Goal: Task Accomplishment & Management: Manage account settings

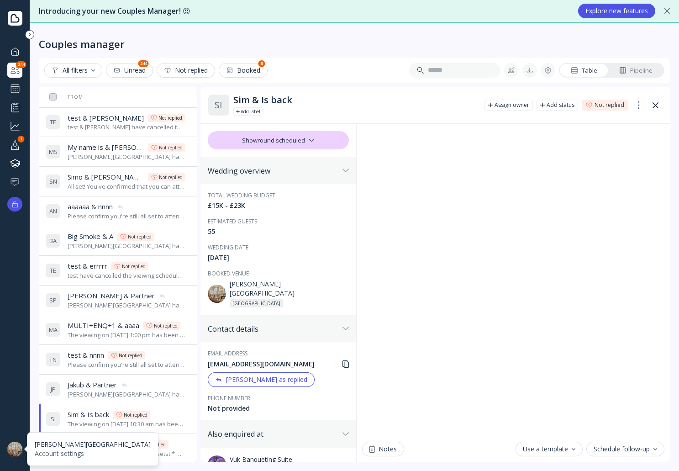
click at [17, 448] on div at bounding box center [14, 449] width 15 height 15
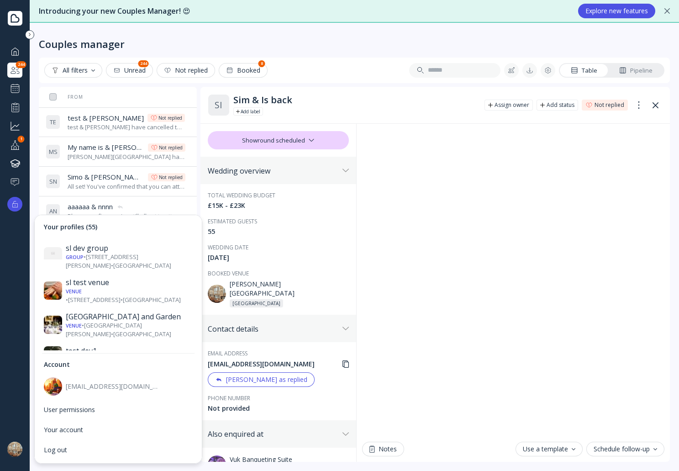
scroll to position [1371, 0]
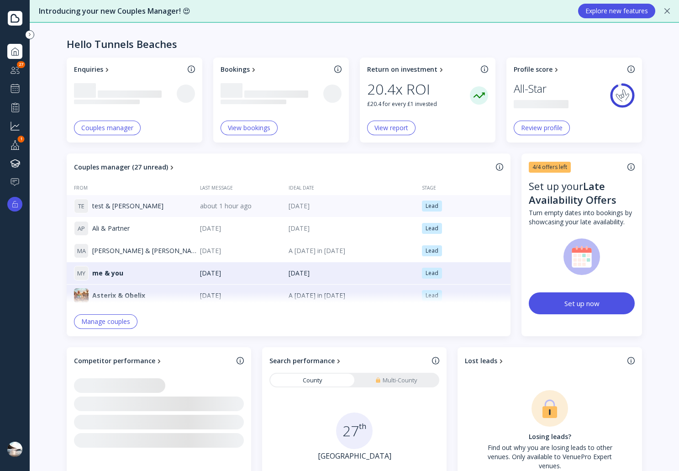
click at [153, 210] on div "T E test & errin" at bounding box center [137, 206] width 126 height 15
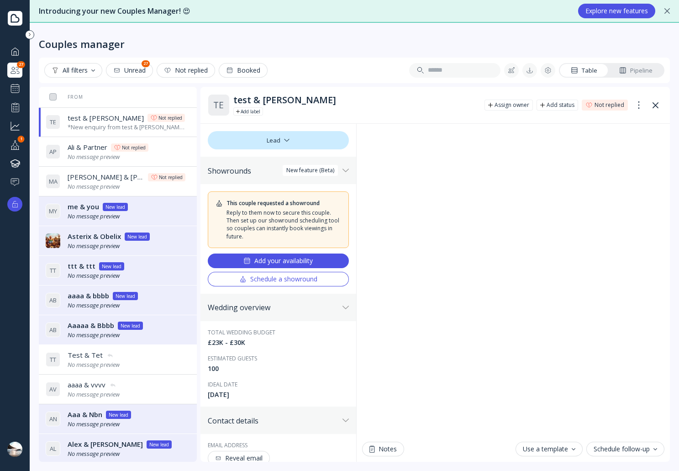
click at [289, 262] on div "Add your availability" at bounding box center [278, 260] width 69 height 7
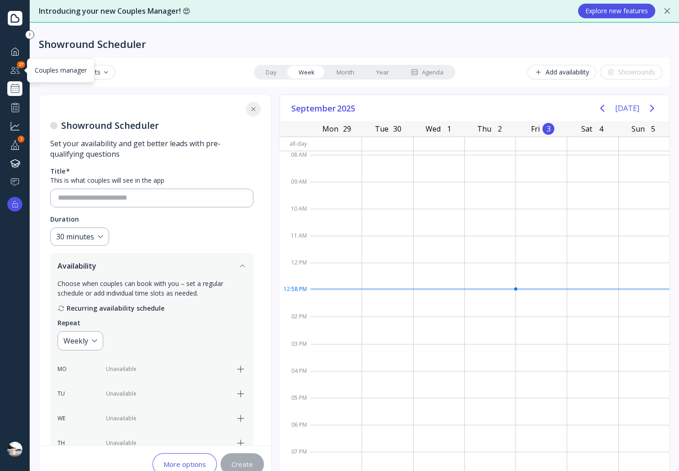
click at [18, 69] on div at bounding box center [15, 69] width 11 height 11
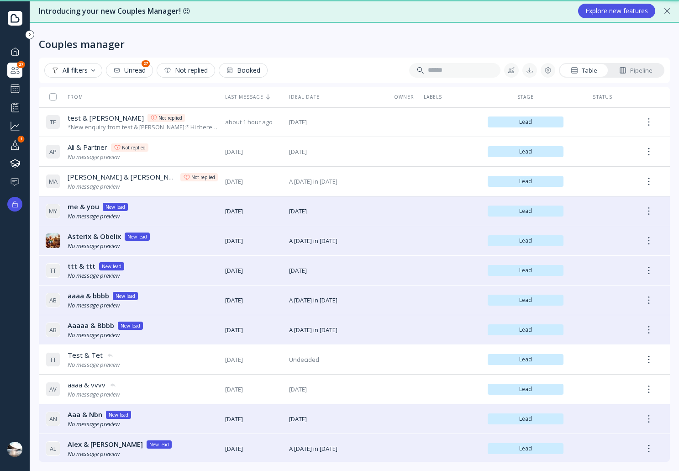
click at [624, 71] on icon at bounding box center [622, 70] width 7 height 7
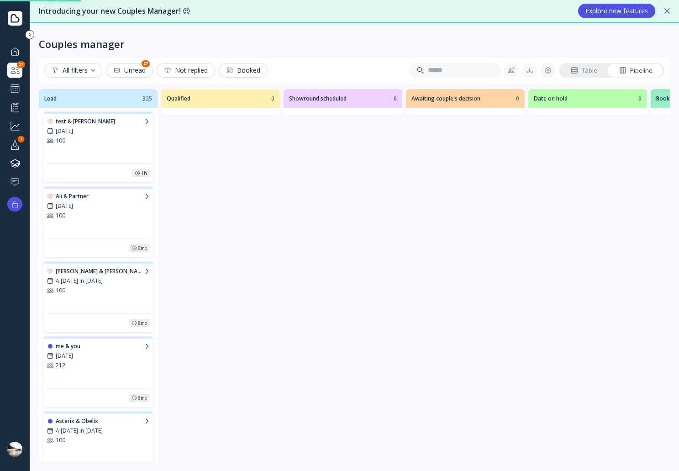
click at [92, 153] on div "test & errin 13th Jun 2027 100" at bounding box center [98, 138] width 103 height 42
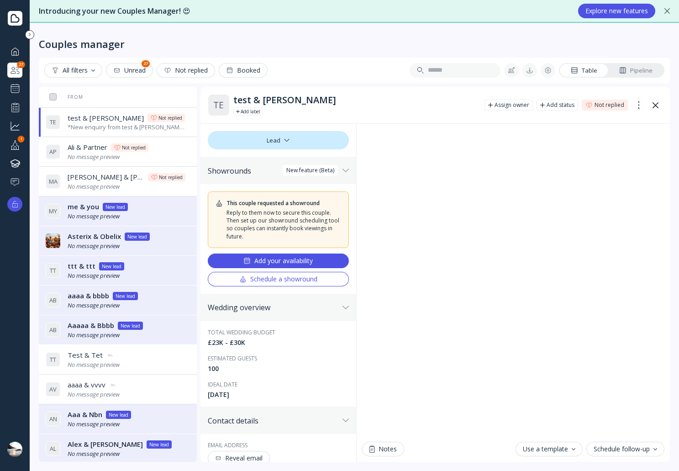
click at [636, 64] on div "Table Pipeline" at bounding box center [612, 70] width 106 height 15
click at [639, 67] on div "Pipeline" at bounding box center [635, 70] width 33 height 9
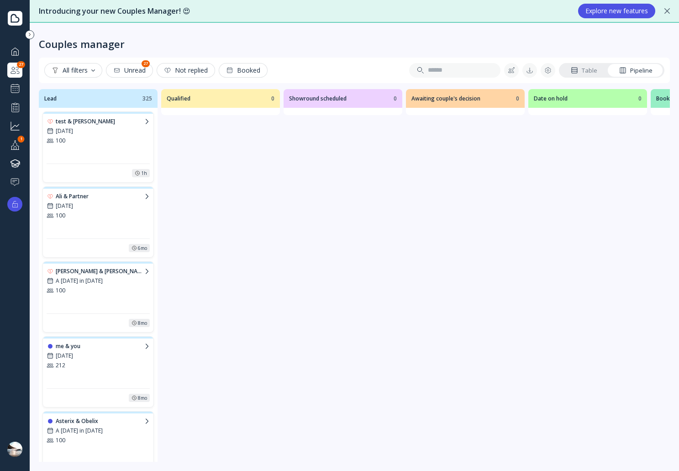
click at [113, 145] on div "test & errin 13th Jun 2027 100" at bounding box center [98, 138] width 103 height 42
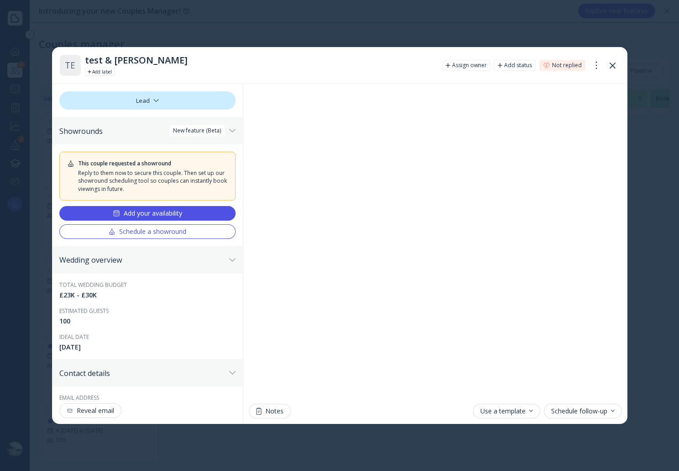
click at [150, 210] on div "Add your availability" at bounding box center [147, 213] width 69 height 7
click at [124, 230] on div "Schedule a showround" at bounding box center [147, 231] width 78 height 7
click at [610, 68] on icon at bounding box center [613, 66] width 6 height 6
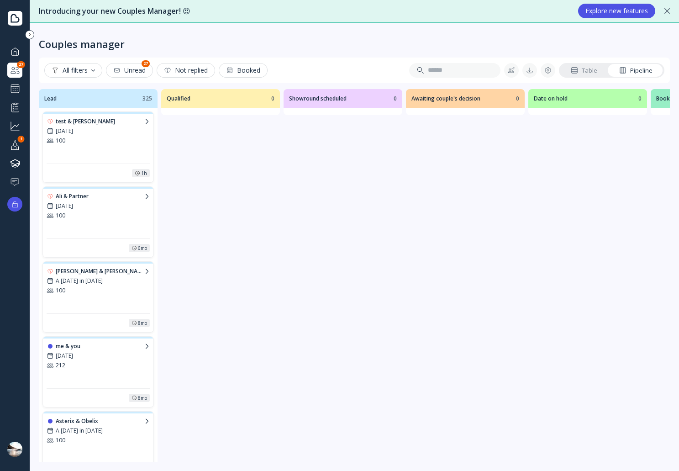
click at [597, 69] on div "Table" at bounding box center [584, 70] width 26 height 9
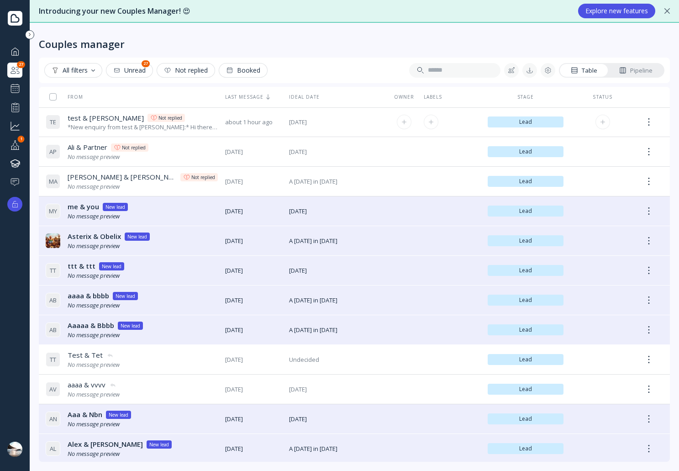
click at [181, 121] on div "test & errin test & errin Not replied" at bounding box center [143, 118] width 150 height 10
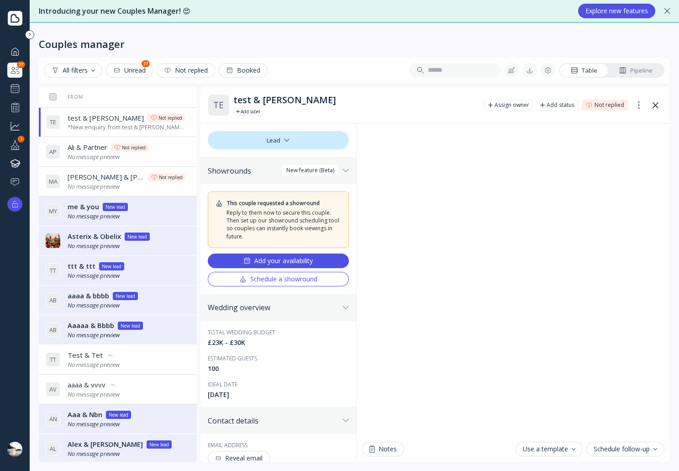
click at [277, 283] on button "Schedule a showround" at bounding box center [279, 279] width 142 height 15
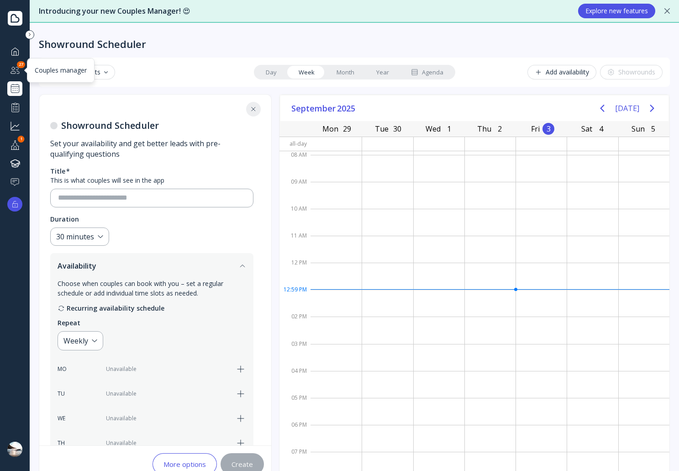
click at [11, 73] on div at bounding box center [15, 69] width 11 height 11
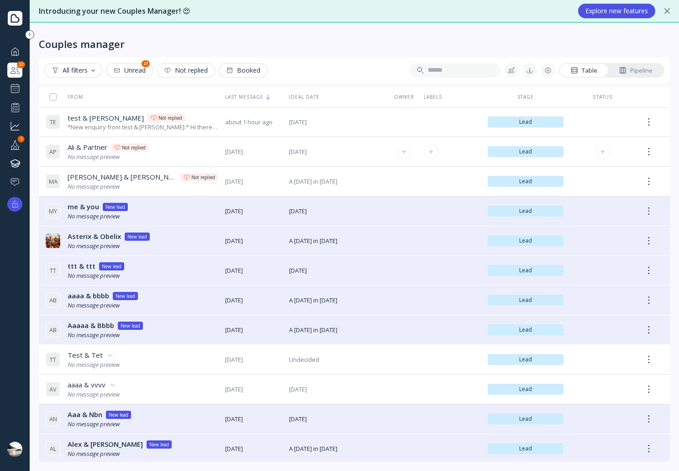
click at [168, 157] on div "A P Ali & Partner Ali & Partner Not replied No message preview" at bounding box center [132, 152] width 172 height 26
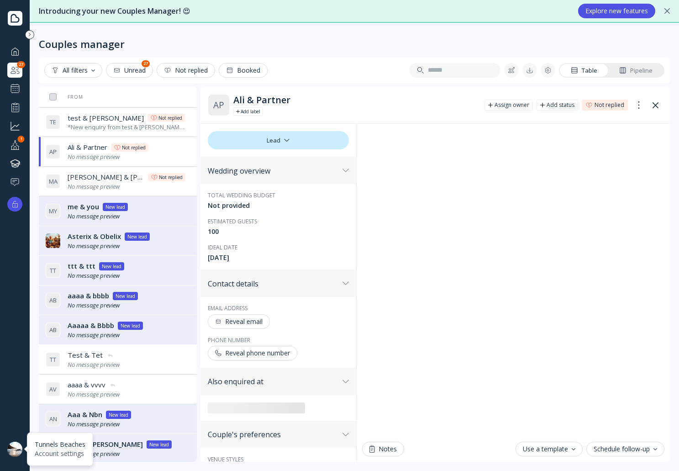
click at [17, 450] on div at bounding box center [14, 449] width 15 height 15
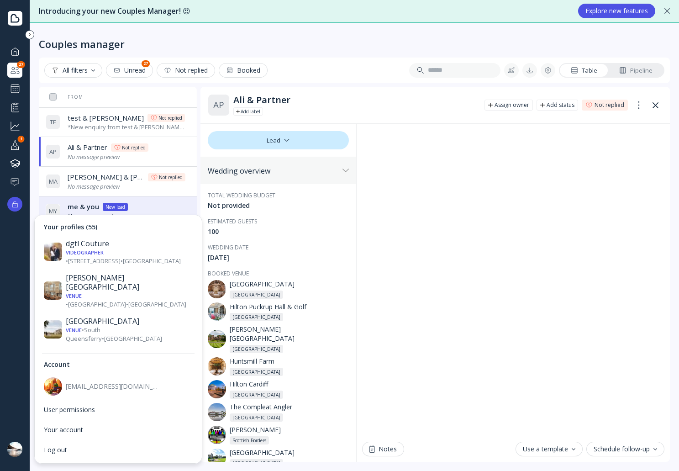
scroll to position [365, 0]
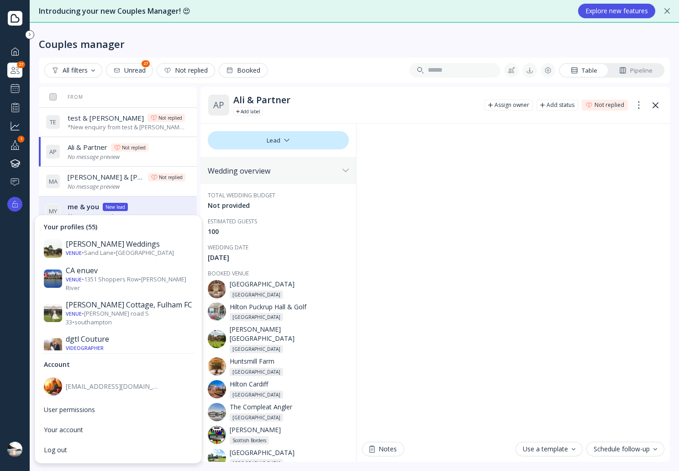
click at [138, 369] on div "Dukes Hotel" at bounding box center [129, 378] width 127 height 18
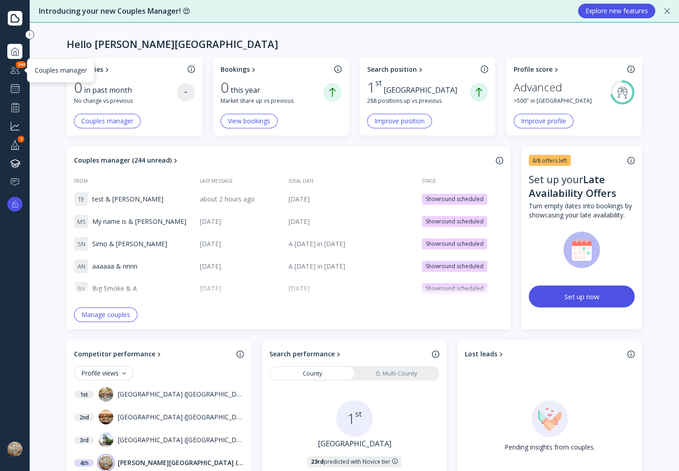
click at [18, 73] on div at bounding box center [15, 69] width 11 height 11
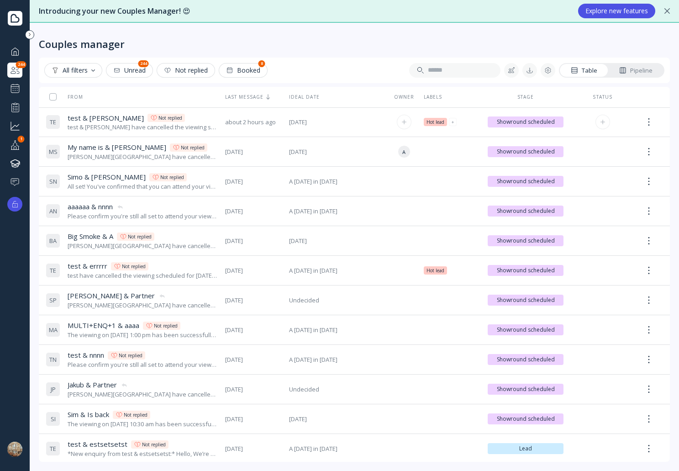
click at [204, 118] on div "test & errin test & errin Not replied" at bounding box center [143, 118] width 150 height 10
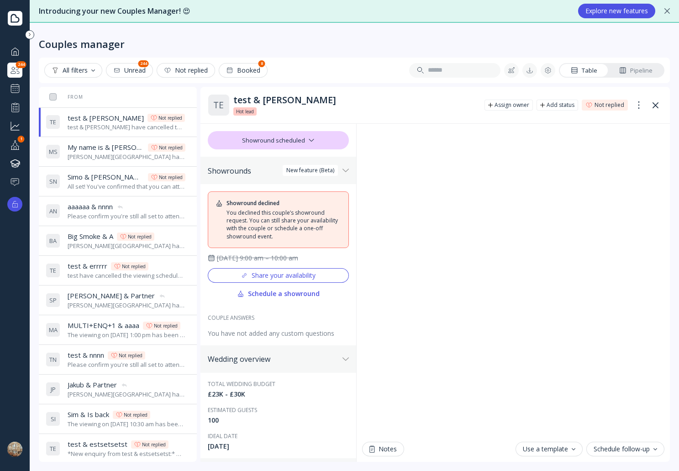
click at [287, 279] on div "Share your availability" at bounding box center [278, 275] width 75 height 7
click at [643, 69] on div "Pipeline" at bounding box center [635, 70] width 33 height 9
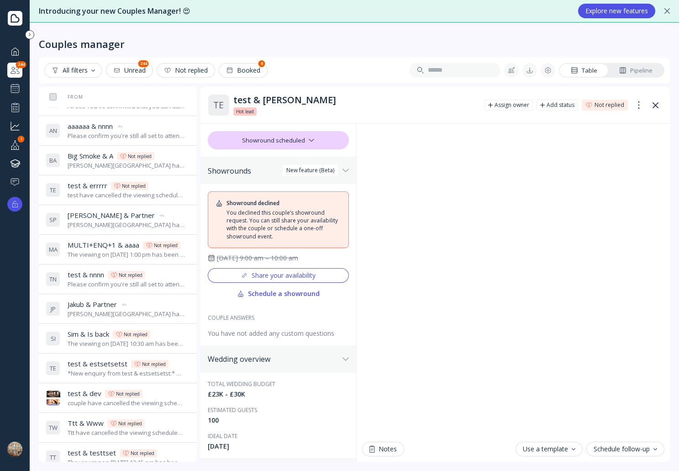
scroll to position [183, 0]
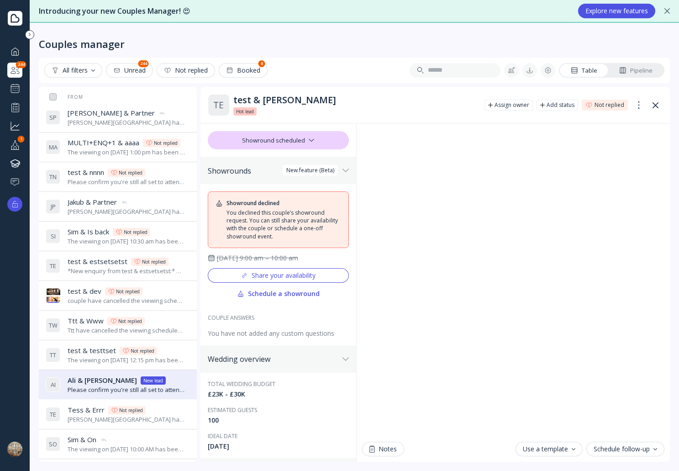
click at [164, 380] on div "Ali & Ila Ali & Ila New lead" at bounding box center [127, 381] width 118 height 10
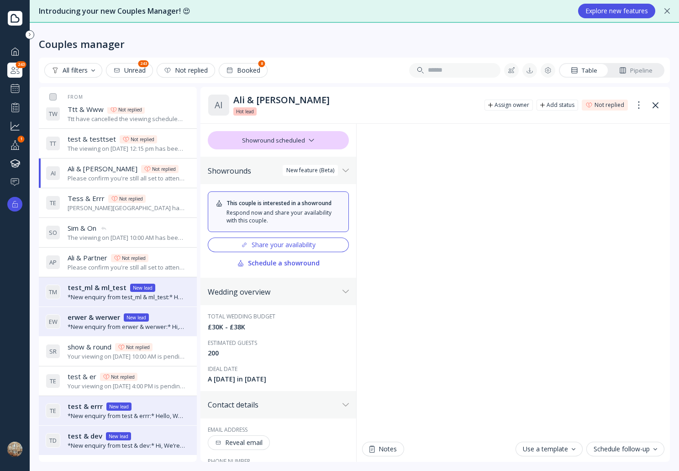
scroll to position [410, 0]
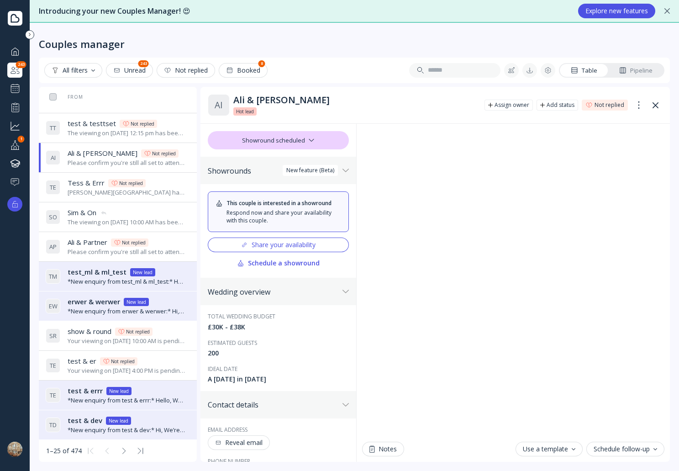
click at [164, 340] on div "Your viewing on September 27th, 2025 at 10:00 AM is pending confirmation. The v…" at bounding box center [127, 341] width 118 height 9
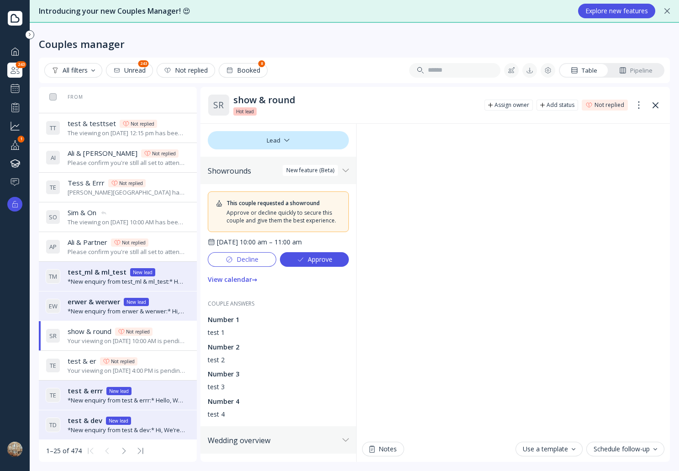
click at [333, 267] on button "Approve" at bounding box center [314, 259] width 69 height 15
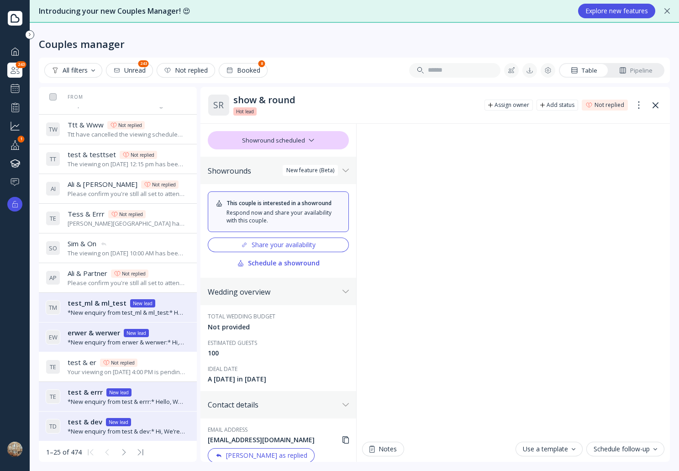
scroll to position [410, 0]
click at [168, 303] on div "test_ml & ml_test test_ml & ml_test New lead" at bounding box center [127, 302] width 118 height 10
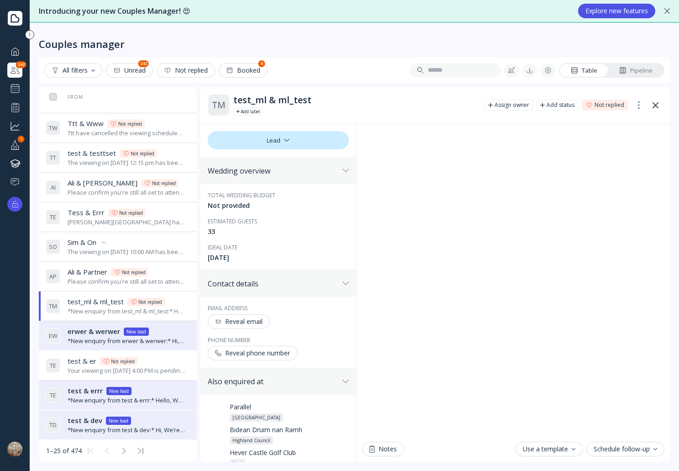
click at [174, 333] on div "erwer & werwer erwer & werwer New lead" at bounding box center [127, 332] width 118 height 10
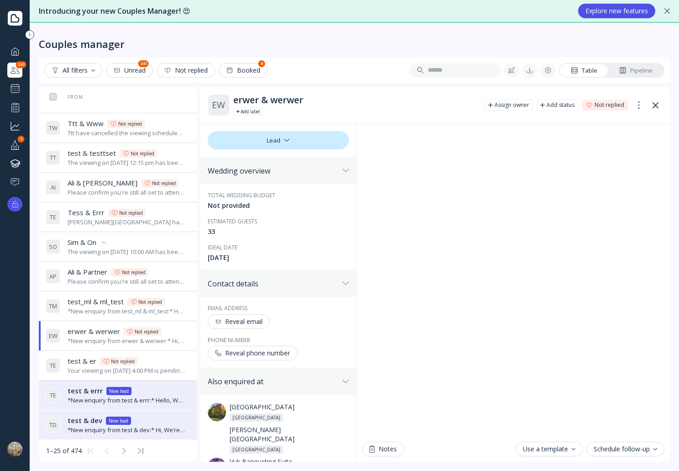
click at [159, 360] on div "test & er test & er Not replied" at bounding box center [127, 361] width 118 height 10
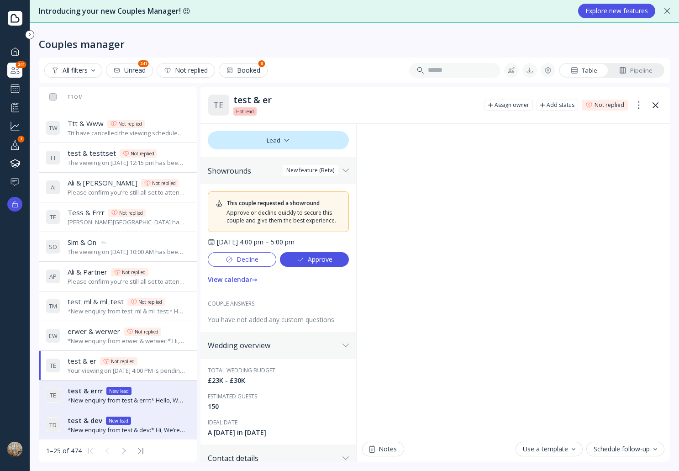
click at [239, 283] on div "View calendar →" at bounding box center [233, 279] width 50 height 7
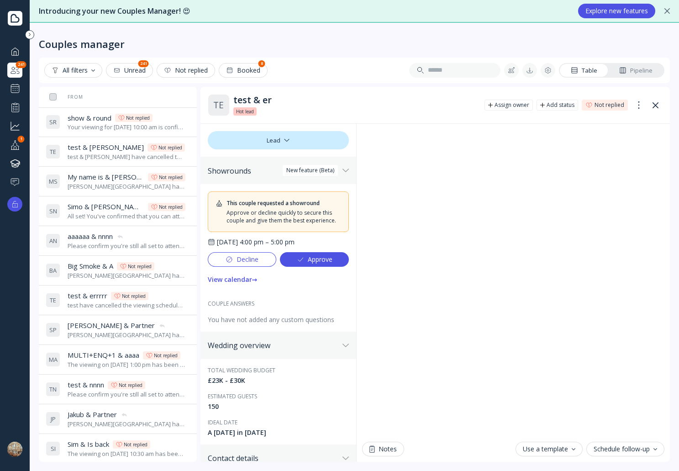
click at [645, 73] on div "Pipeline" at bounding box center [635, 70] width 33 height 9
click at [248, 263] on div "Decline" at bounding box center [242, 259] width 33 height 7
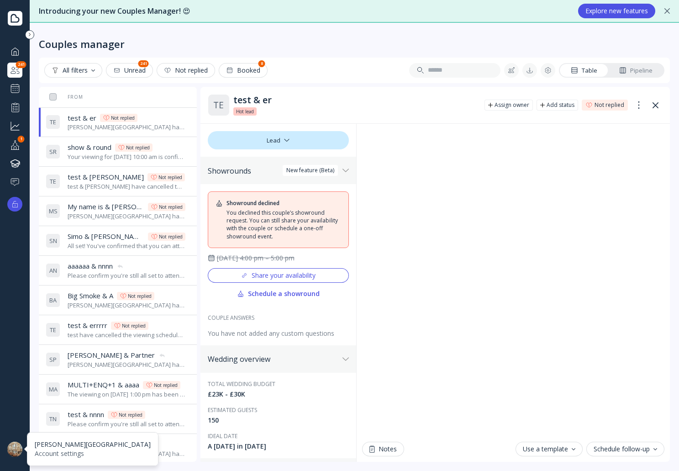
click at [20, 446] on div at bounding box center [14, 449] width 15 height 15
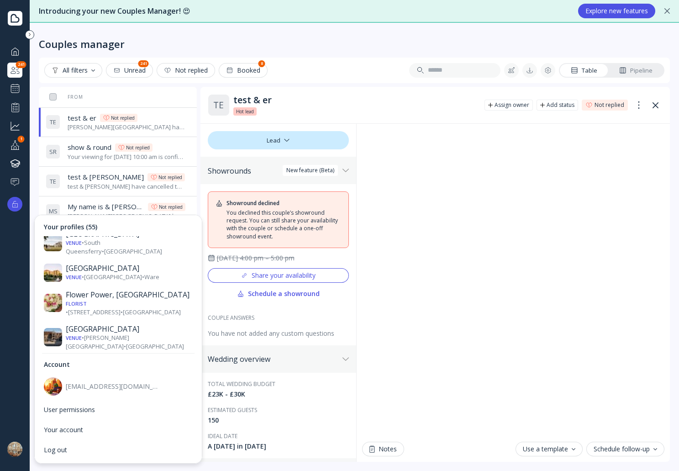
scroll to position [640, 0]
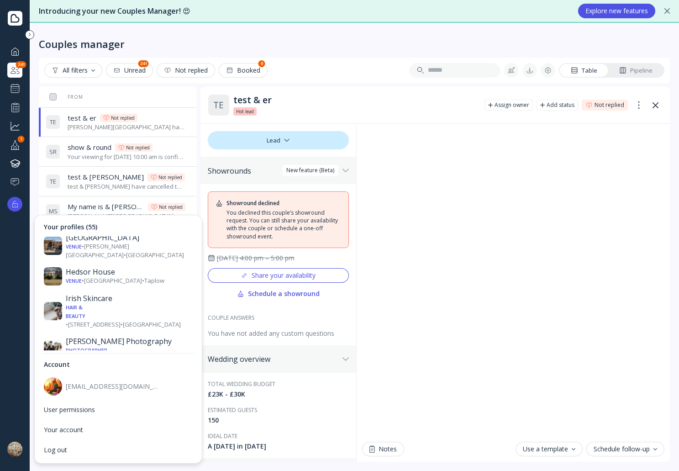
click at [124, 414] on div "Venue • Buth Bharraigh Building Castlebay • Isle of Barra" at bounding box center [129, 422] width 127 height 17
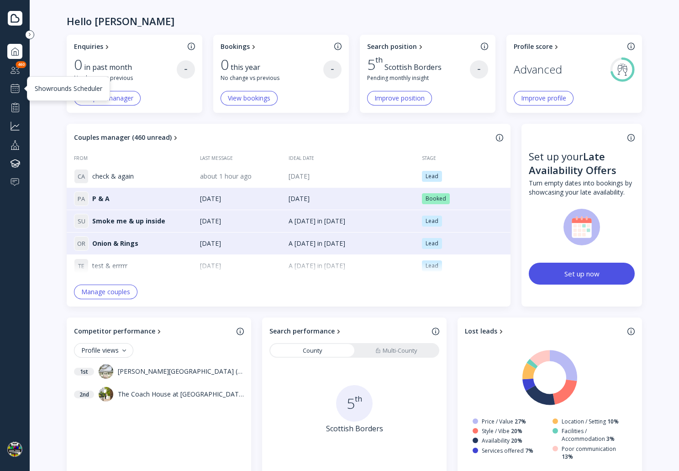
click at [16, 93] on div at bounding box center [15, 88] width 11 height 11
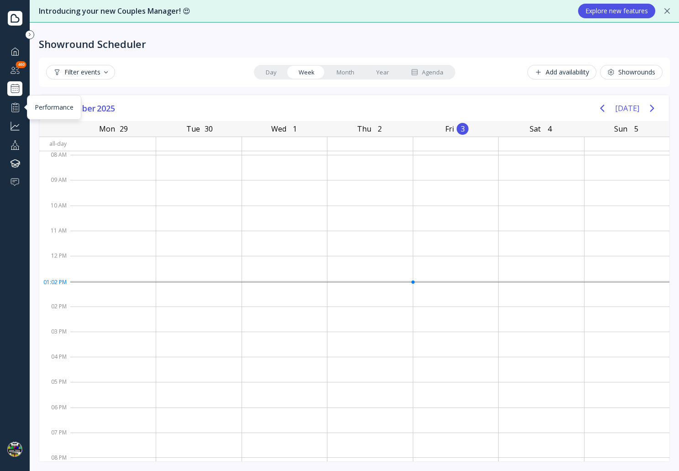
click at [14, 108] on div at bounding box center [15, 106] width 11 height 11
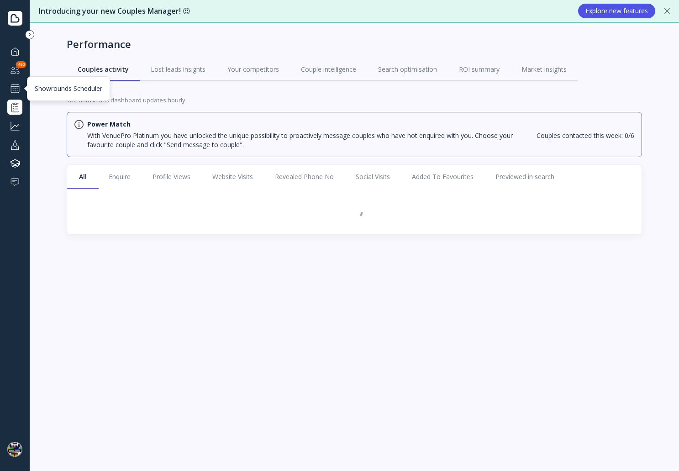
click at [15, 89] on div at bounding box center [15, 88] width 11 height 11
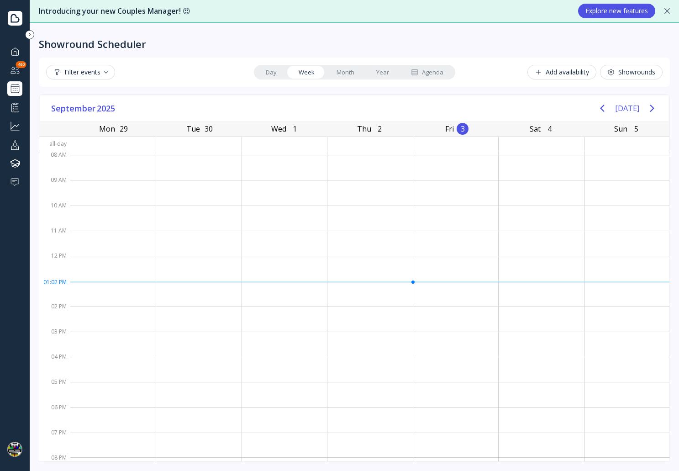
click at [438, 78] on link "Agenda" at bounding box center [427, 72] width 54 height 13
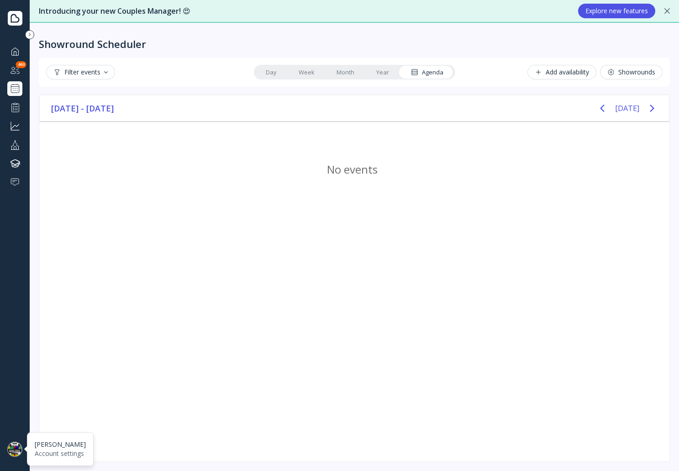
click at [15, 451] on div at bounding box center [14, 449] width 15 height 15
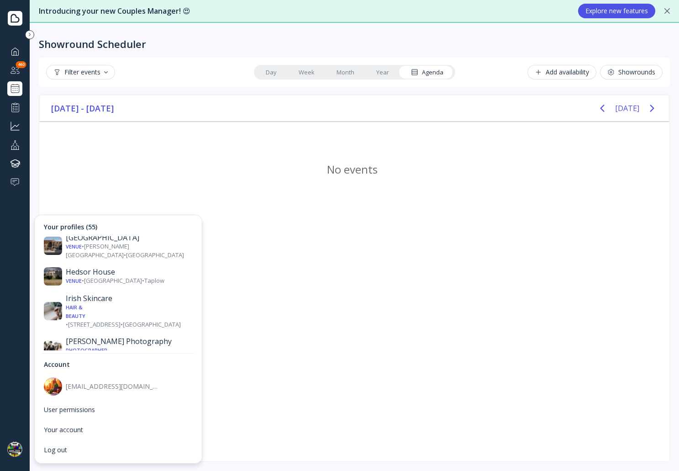
scroll to position [914, 0]
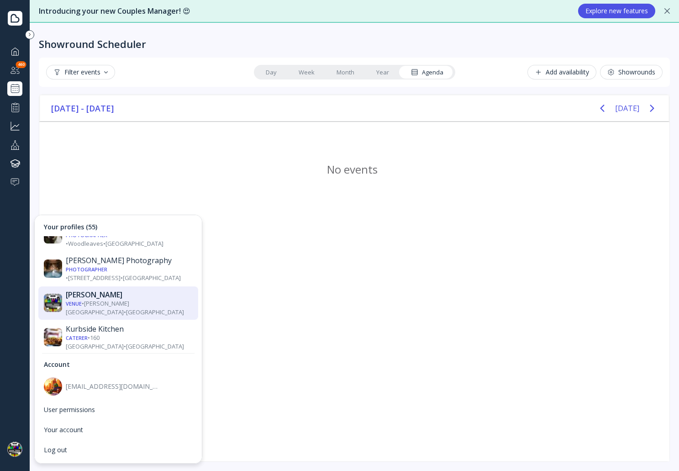
scroll to position [685, 0]
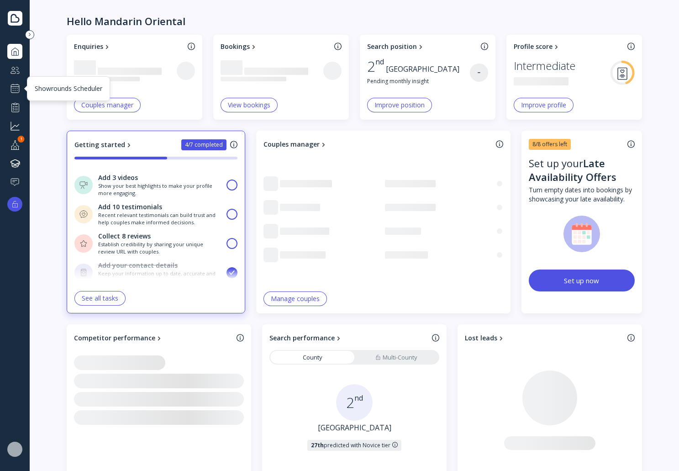
click at [12, 92] on div at bounding box center [15, 88] width 11 height 11
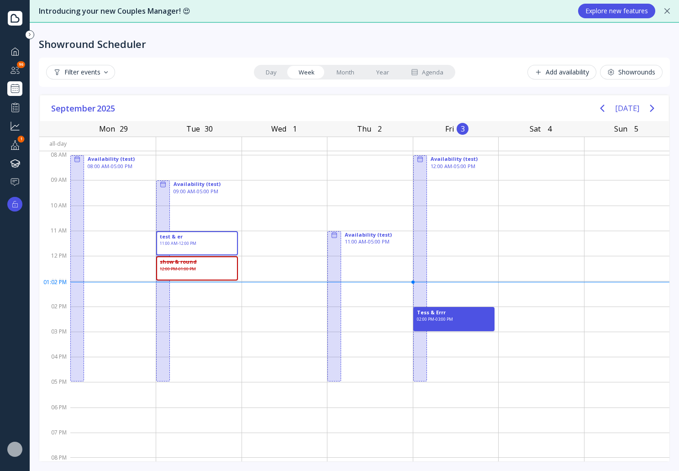
click at [431, 71] on div "Agenda" at bounding box center [427, 72] width 32 height 9
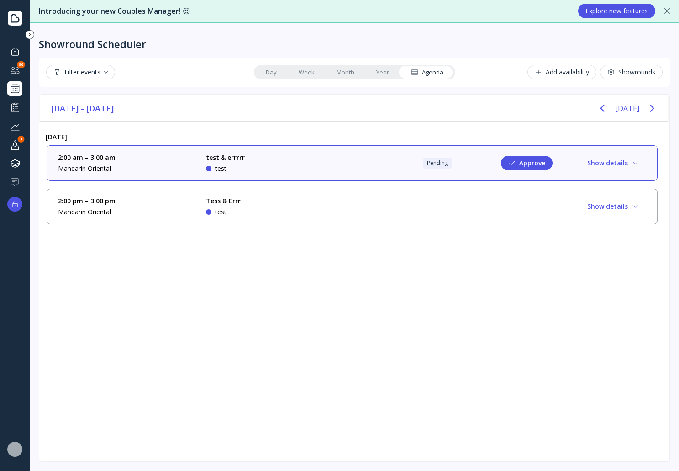
click at [16, 72] on div at bounding box center [15, 69] width 11 height 11
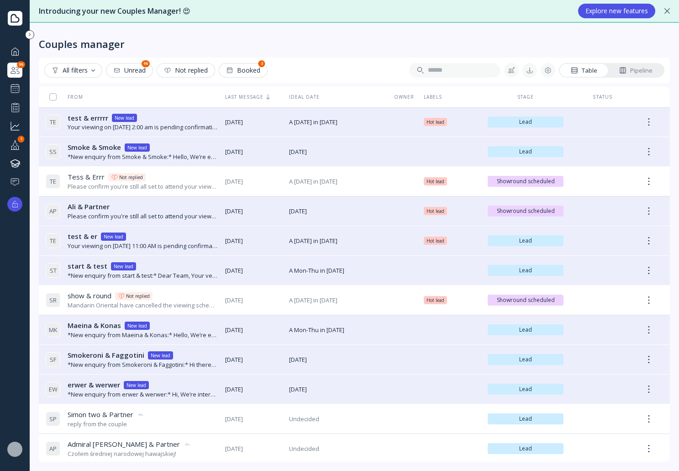
click at [636, 72] on div "Pipeline" at bounding box center [635, 70] width 33 height 9
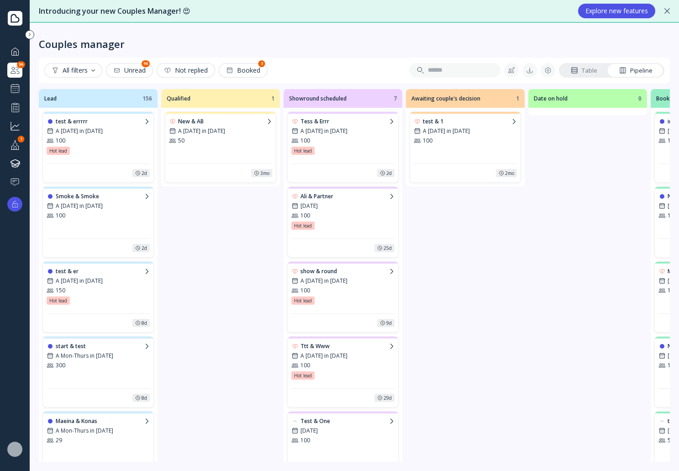
click at [125, 150] on div "Hot lead Hot lead Hot lead Hot lead" at bounding box center [98, 151] width 103 height 8
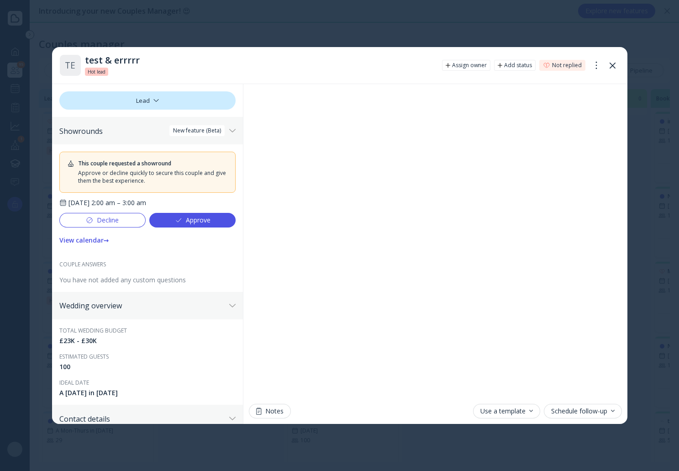
click at [186, 220] on div "Approve" at bounding box center [193, 220] width 36 height 7
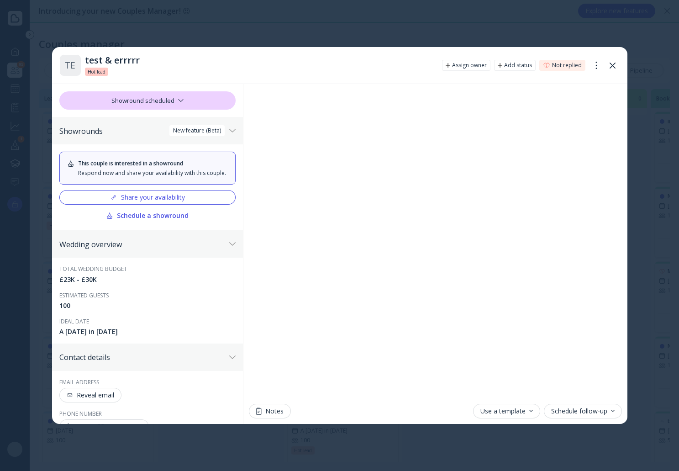
click at [614, 65] on icon at bounding box center [613, 66] width 6 height 6
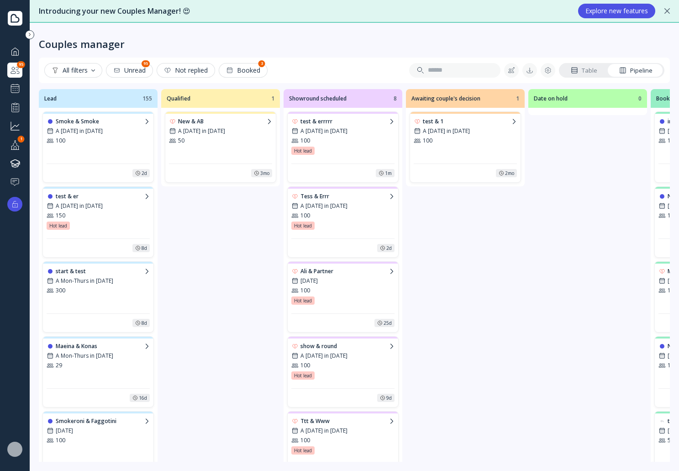
click at [588, 68] on div "Table" at bounding box center [584, 70] width 26 height 9
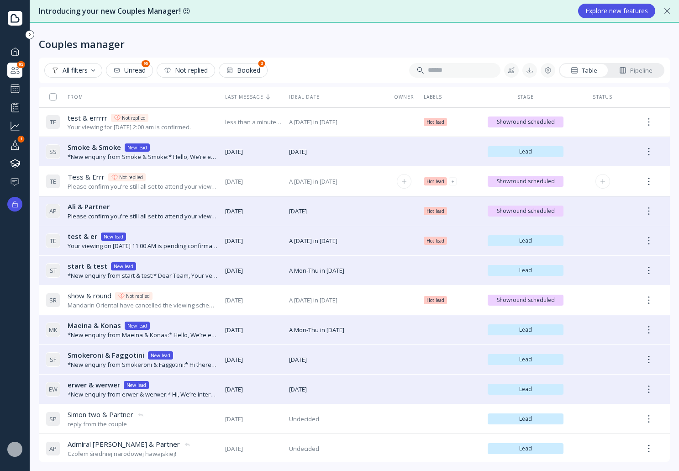
click at [188, 176] on div "Tess & Errr Tess & Errr Not replied" at bounding box center [143, 177] width 150 height 10
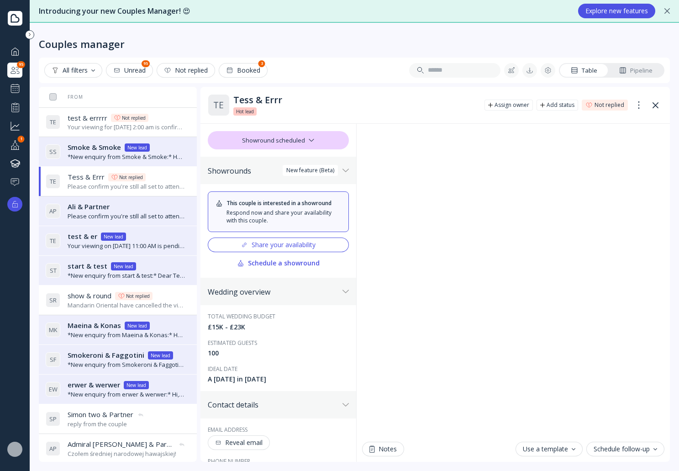
click at [164, 122] on div "test & errrrr test & errrrr Not replied" at bounding box center [127, 118] width 118 height 10
click at [166, 152] on div "Smoke & Smoke Smoke & Smoke New lead" at bounding box center [127, 148] width 118 height 10
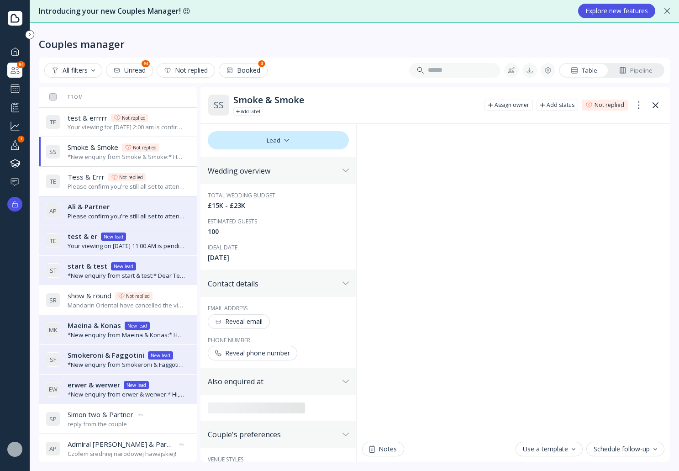
click at [169, 210] on div "Ali & Partner Ali & Partner" at bounding box center [127, 207] width 118 height 10
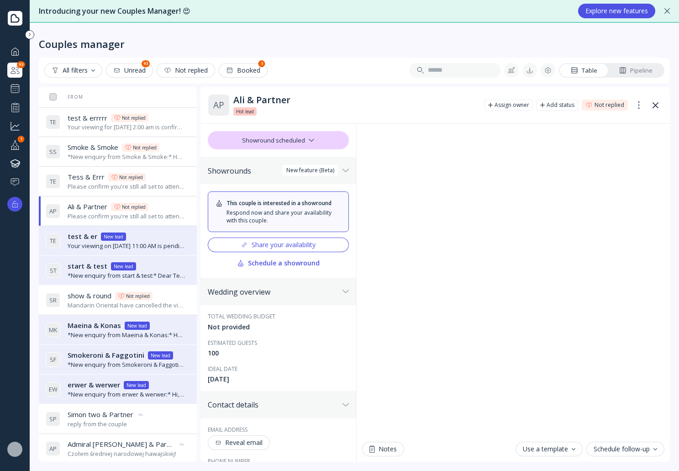
click at [161, 229] on div "T E test & er test & er New lead Your viewing on September 30th, 2025 at 11:00 …" at bounding box center [116, 241] width 140 height 26
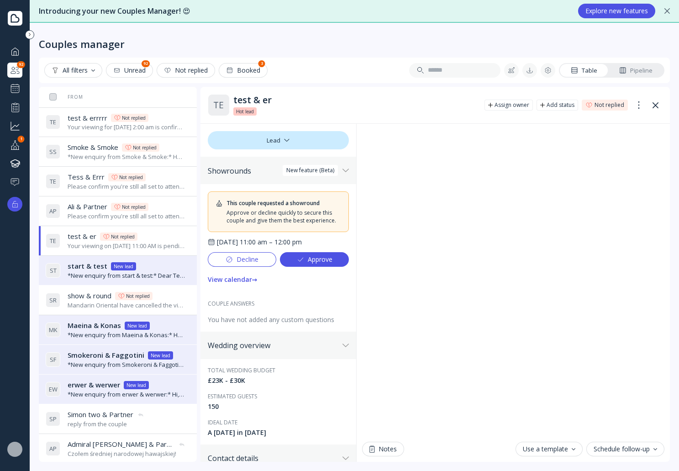
click at [633, 70] on div "Pipeline" at bounding box center [635, 70] width 33 height 9
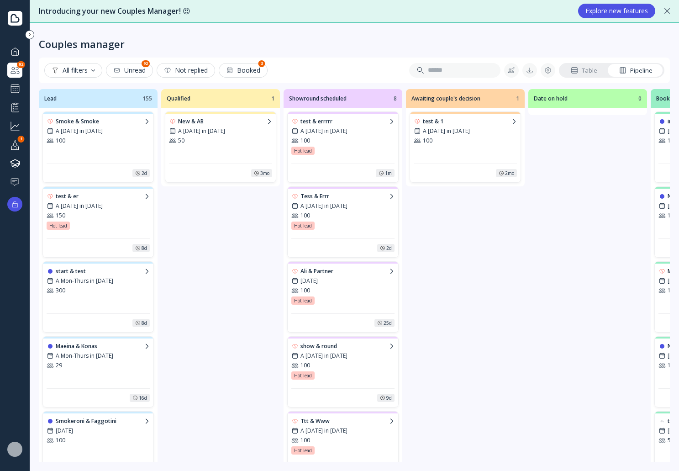
click at [118, 233] on div "test & er A Saturday in March 2028 150 Hot lead Hot lead Hot lead Hot lead" at bounding box center [98, 213] width 103 height 42
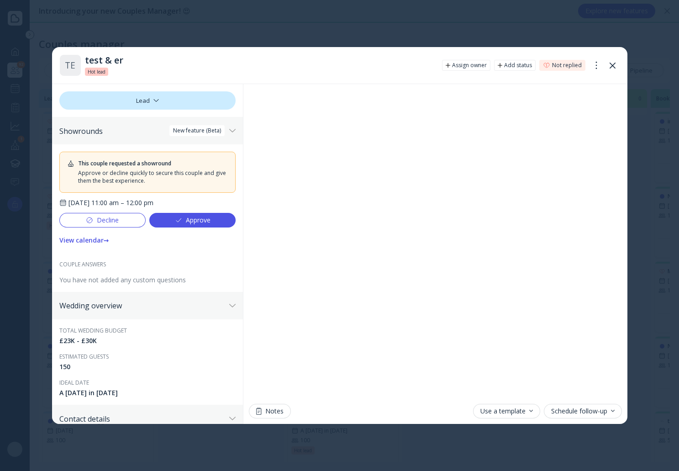
click at [90, 241] on div "View calendar →" at bounding box center [84, 240] width 50 height 7
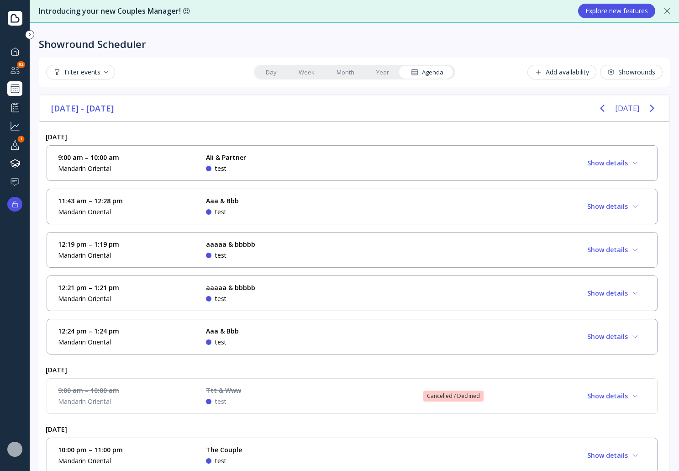
click at [439, 146] on div "9:00 am – 10:00 am Mandarin Oriental Ali & Partner test Show details" at bounding box center [352, 163] width 611 height 36
click at [438, 162] on div "9:00 am – 10:00 am Mandarin Oriental Ali & Partner test Show details" at bounding box center [352, 163] width 588 height 20
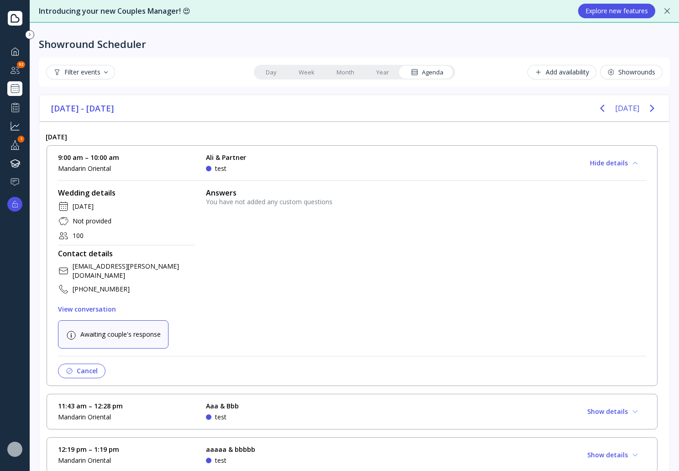
click at [438, 162] on div "9:00 am – 10:00 am Mandarin Oriental Ali & Partner test Hide details" at bounding box center [352, 163] width 588 height 20
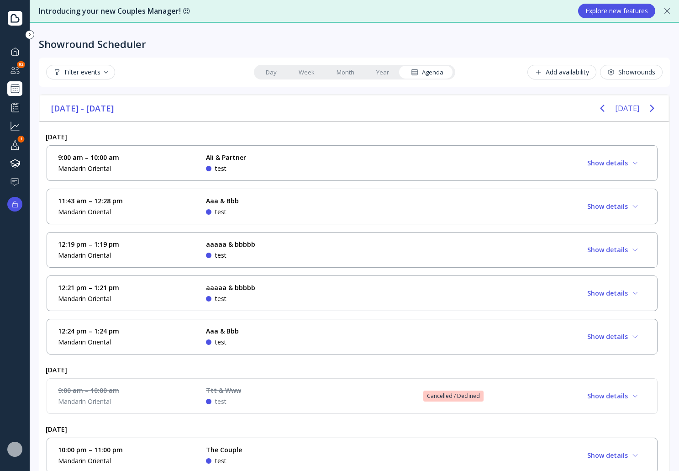
click at [443, 213] on div "11:43 am – 12:28 pm Mandarin Oriental Aaa & Bbb test Show details" at bounding box center [352, 206] width 588 height 20
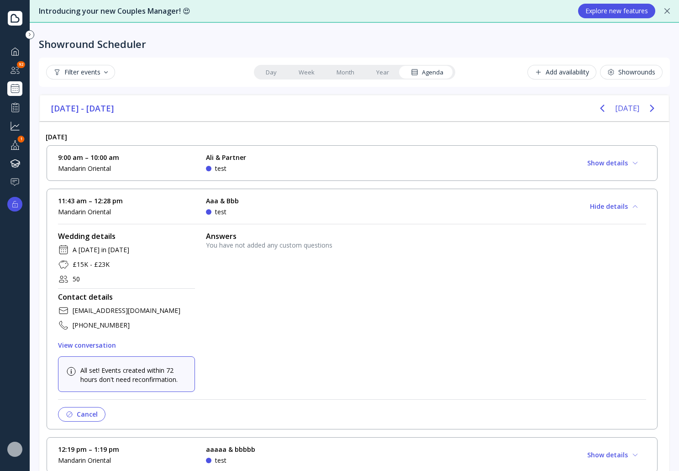
click at [443, 213] on div "11:43 am – 12:28 pm Mandarin Oriental Aaa & Bbb test Hide details" at bounding box center [352, 206] width 588 height 20
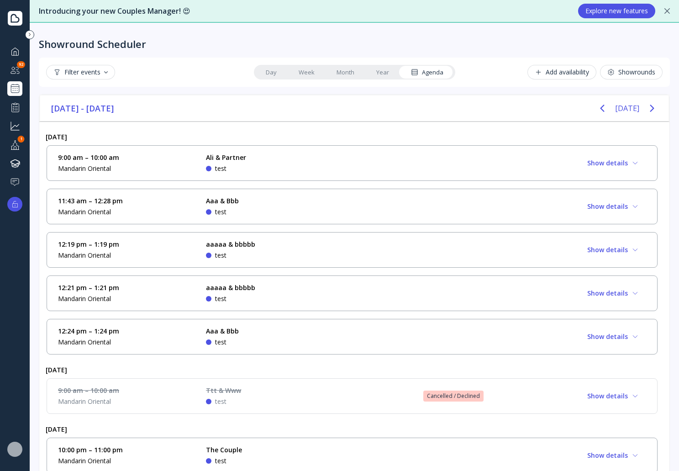
click at [14, 72] on div at bounding box center [15, 69] width 11 height 11
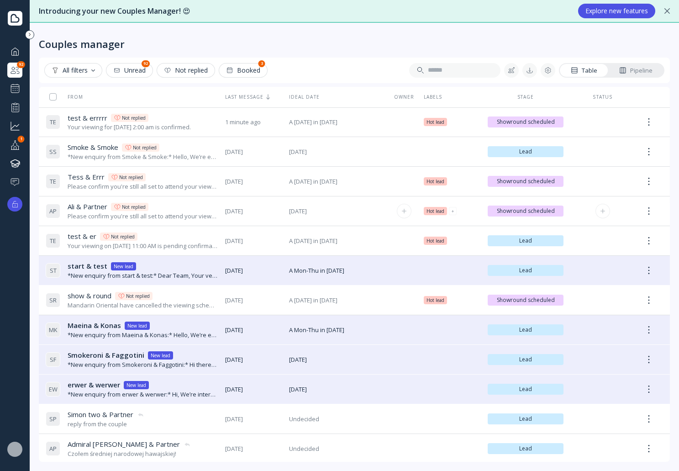
click at [190, 206] on div "Ali & Partner Ali & Partner Not replied" at bounding box center [143, 207] width 150 height 10
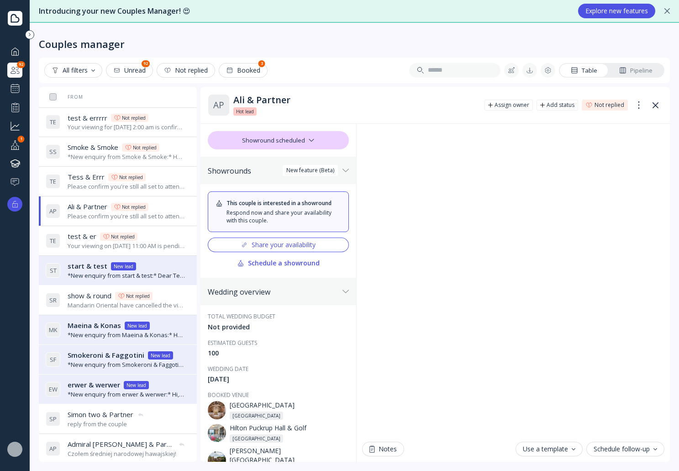
click at [170, 271] on div "*New enquiry from start & test:* Dear Team, Your venue has caught our eye for o…" at bounding box center [127, 275] width 118 height 9
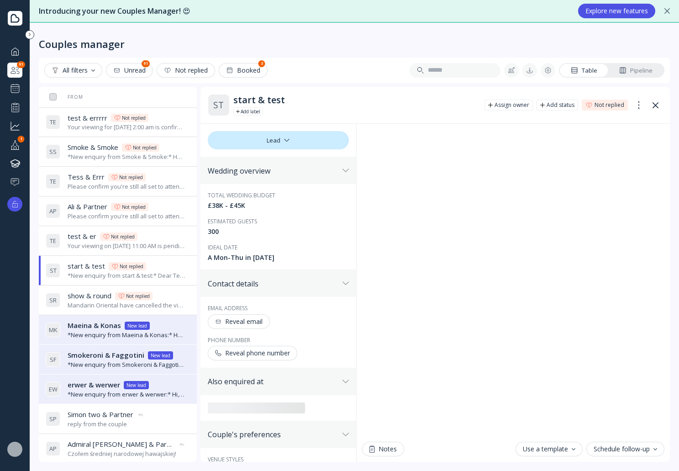
click at [168, 291] on div "S R show & round show & round Not replied Mandarin Oriental have cancelled the …" at bounding box center [116, 300] width 140 height 26
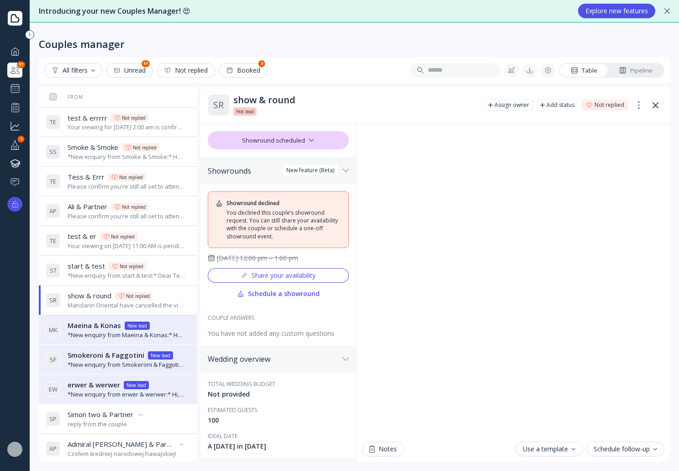
click at [166, 328] on div "Maeina & Konas Maeina & Konas New lead" at bounding box center [127, 326] width 118 height 10
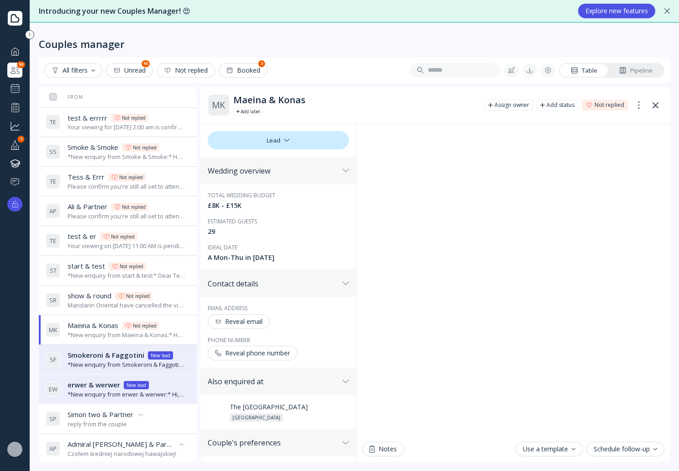
click at [175, 354] on div "Smokeroni & Faggotini Smokeroni & Faggotini New lead" at bounding box center [127, 355] width 118 height 10
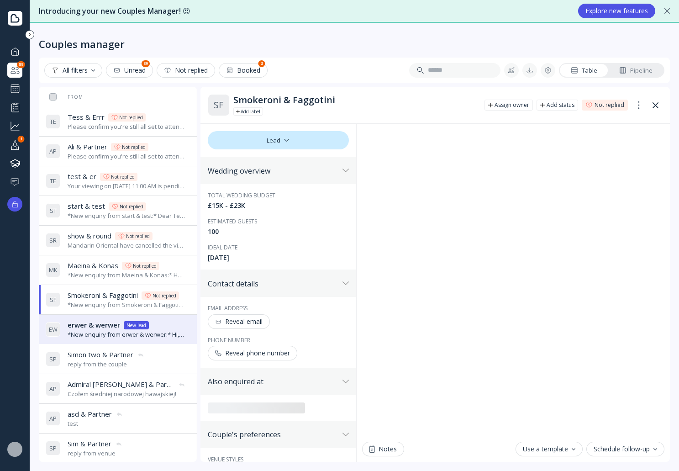
scroll to position [91, 0]
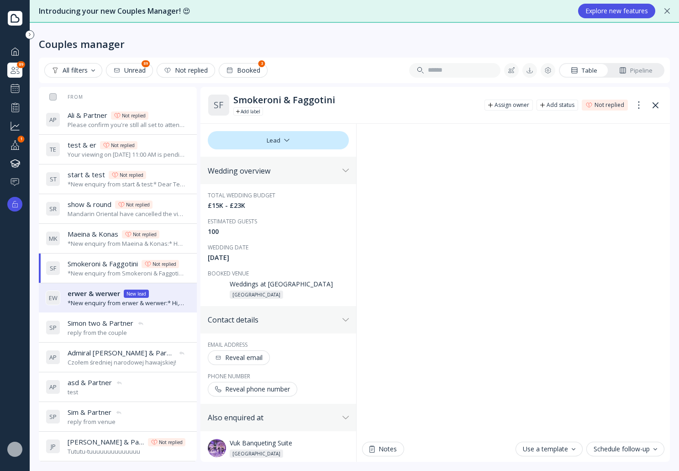
click at [171, 328] on div "S P Simon two & Partner Simon two & Partner reply from the couple" at bounding box center [116, 328] width 140 height 26
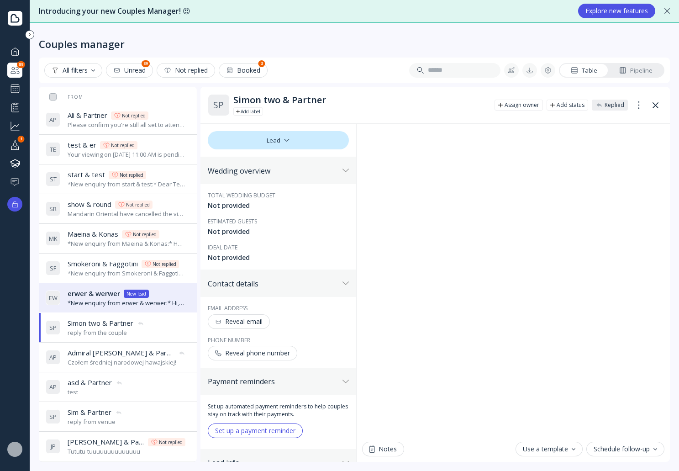
click at [176, 300] on div "*New enquiry from erwer & werwer:* Hi, We’re interested in your venue for our w…" at bounding box center [127, 303] width 118 height 9
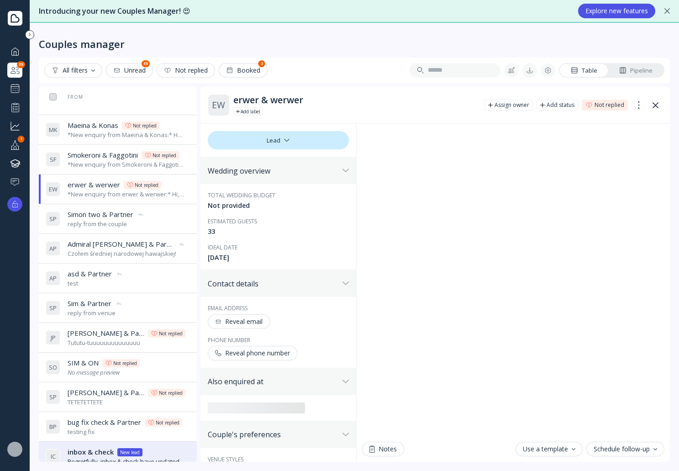
scroll to position [228, 0]
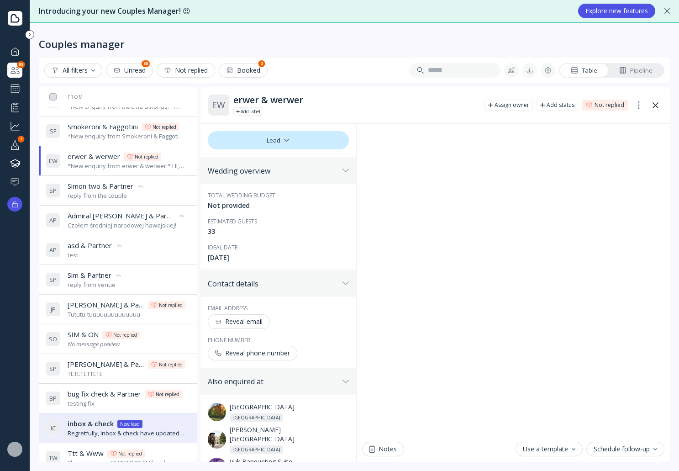
click at [167, 371] on div "S P Simek & Partner Simek & Partner Not replied TETETETTETE" at bounding box center [116, 369] width 140 height 26
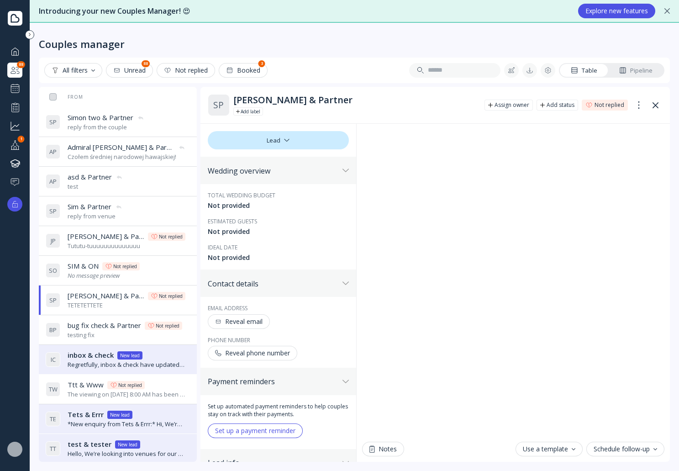
scroll to position [365, 0]
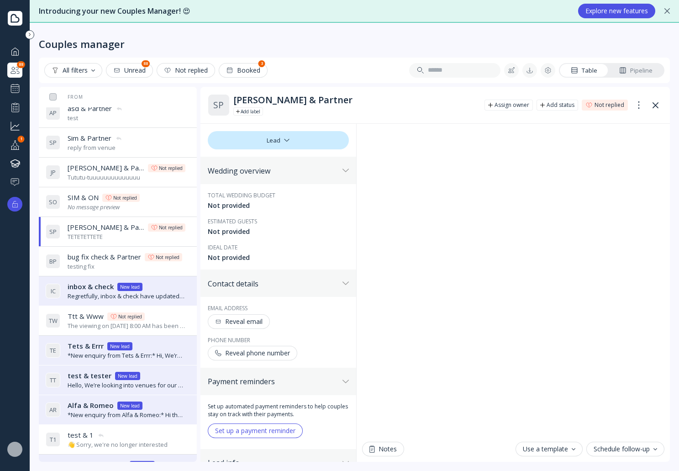
click at [167, 321] on div "Ttt & Www Ttt & Www Not replied" at bounding box center [127, 317] width 118 height 10
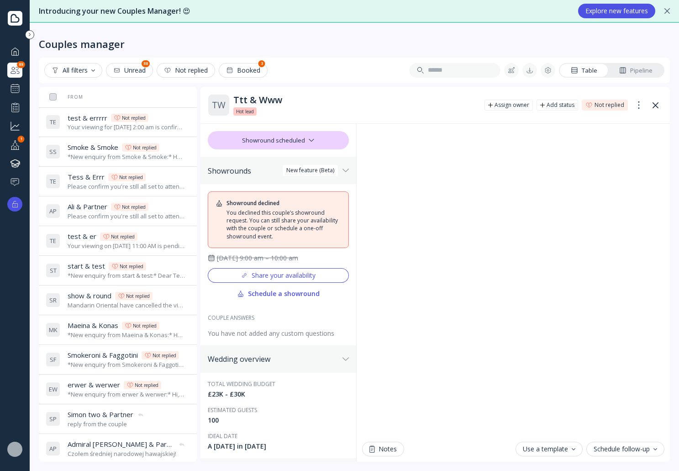
click at [167, 124] on div "Your viewing for [DATE] 2:00 am is confirmed." at bounding box center [127, 127] width 118 height 9
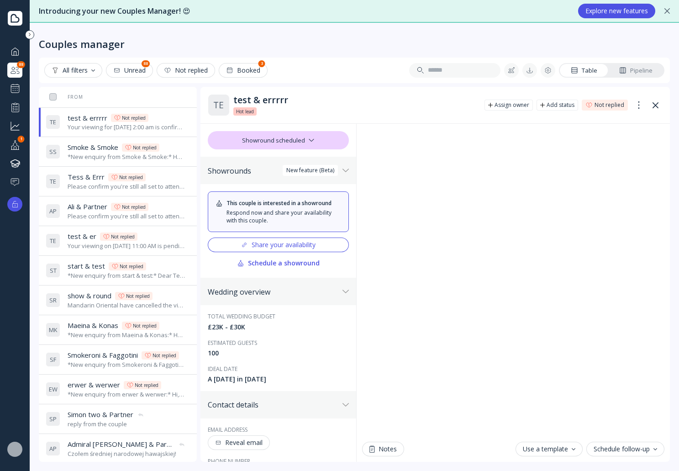
click at [282, 237] on div "This couple is interested in a showround Respond now and share your availabilit…" at bounding box center [279, 230] width 142 height 79
click at [282, 239] on button "Share your availability" at bounding box center [279, 245] width 142 height 15
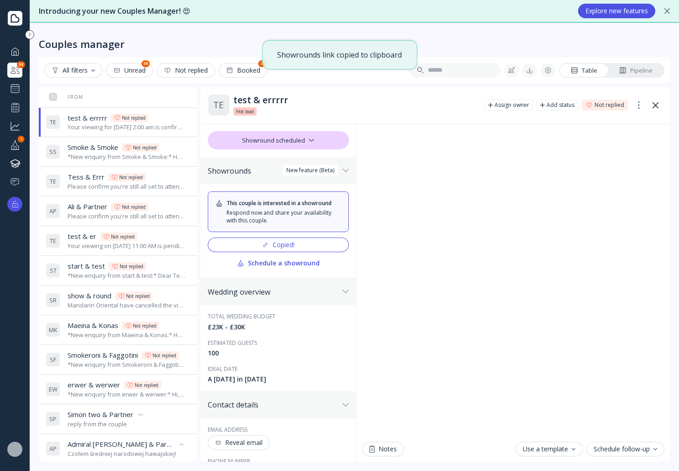
click at [287, 264] on div "Schedule a showround" at bounding box center [278, 262] width 83 height 7
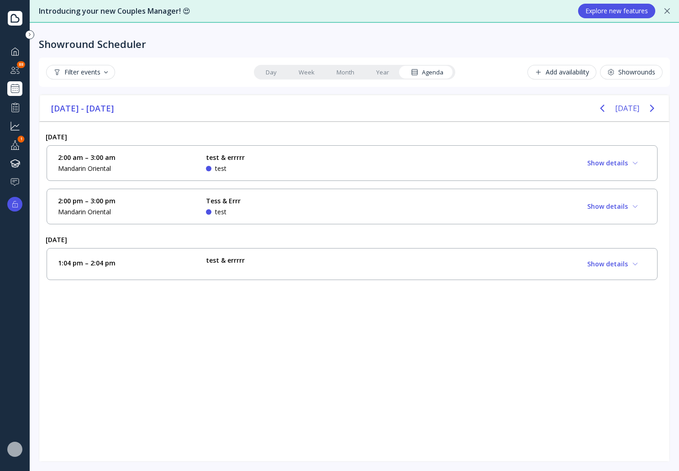
click at [360, 169] on div "2:00 am – 3:00 am Mandarin Oriental test & errrrr test Show details" at bounding box center [352, 163] width 588 height 20
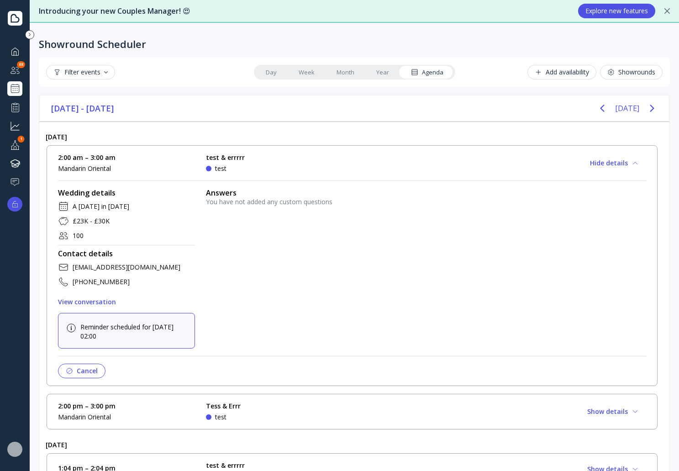
scroll to position [10, 0]
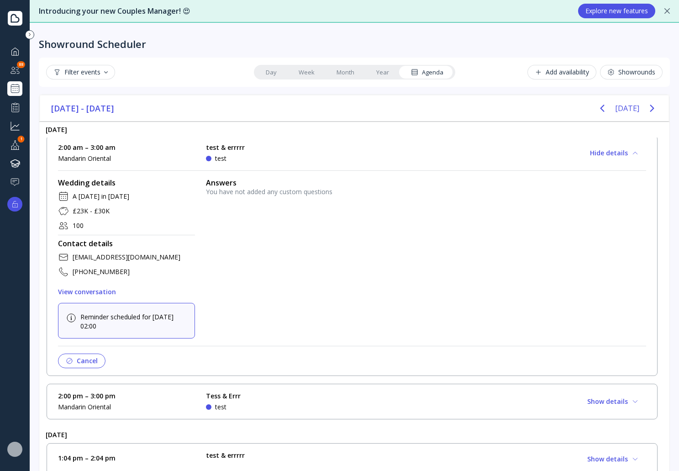
click at [362, 403] on div "2:00 pm – 3:00 pm Mandarin Oriental Tess & Errr test Show details" at bounding box center [352, 402] width 588 height 20
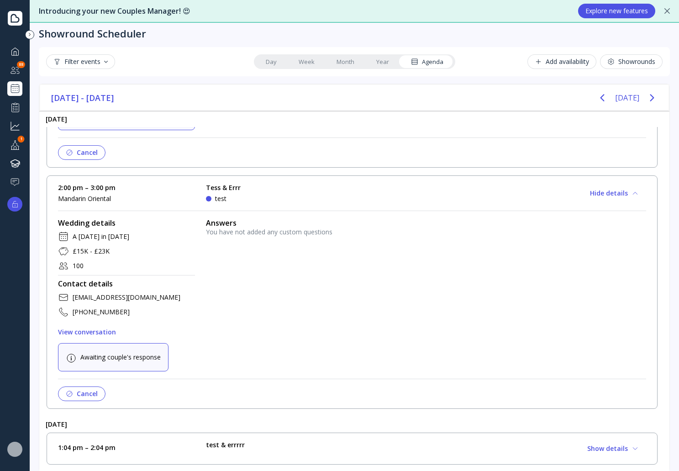
scroll to position [21, 0]
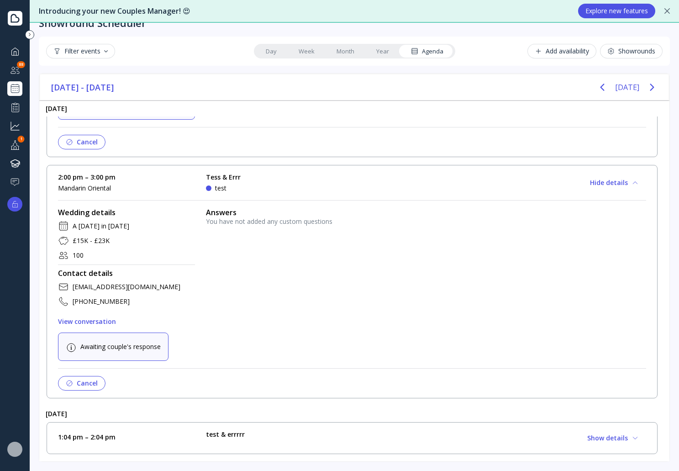
click at [355, 442] on div "1:04 pm – 2:04 pm test & errrrr Show details" at bounding box center [352, 438] width 588 height 16
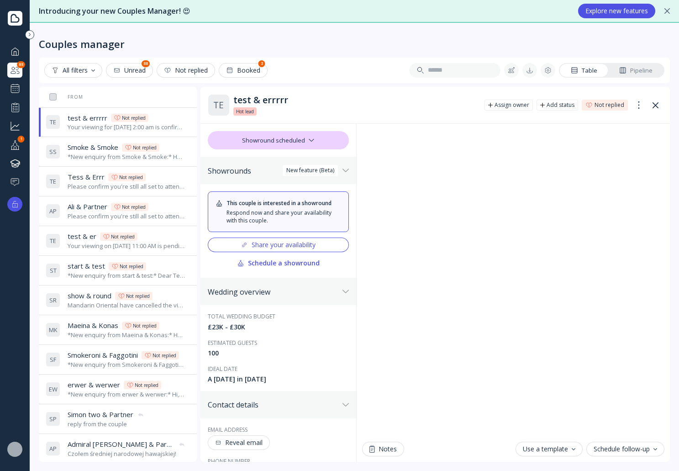
click at [168, 149] on div "Smoke & Smoke Smoke & Smoke Not replied" at bounding box center [127, 148] width 118 height 10
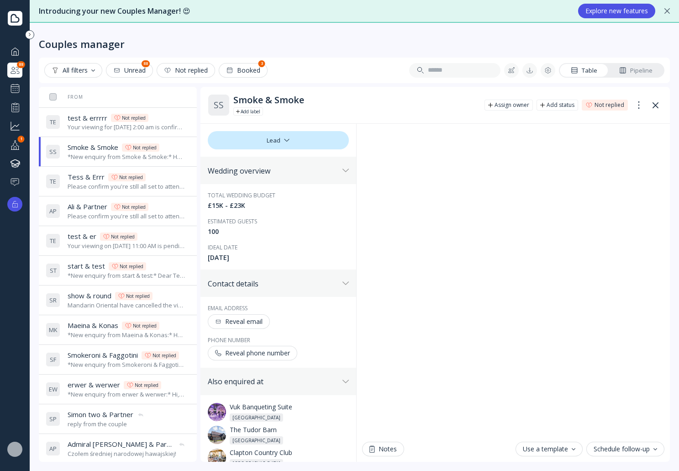
click at [175, 123] on div "Your viewing for [DATE] 2:00 am is confirmed." at bounding box center [127, 127] width 118 height 9
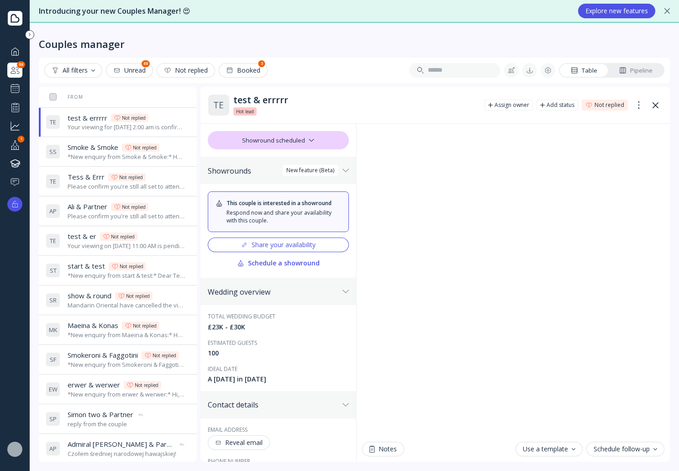
click at [168, 115] on div "test & errrrr test & errrrr Not replied" at bounding box center [127, 118] width 118 height 10
click at [161, 154] on div "*New enquiry from Smoke & Smoke:* Hello, We’re excited about the possibility of…" at bounding box center [127, 157] width 118 height 9
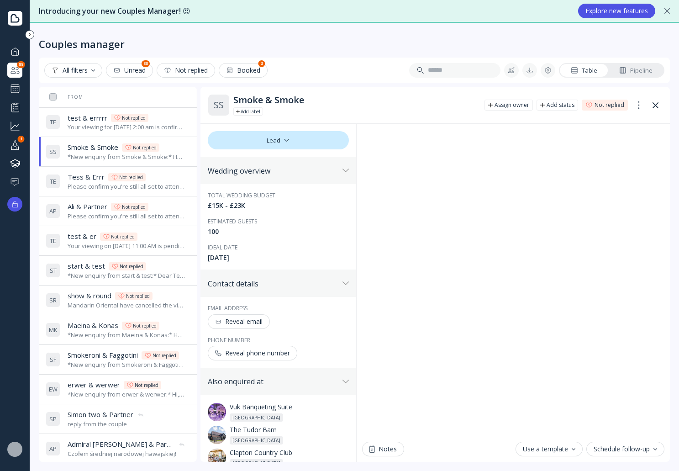
click at [158, 179] on div "Tess & Errr Tess & Errr Not replied" at bounding box center [127, 177] width 118 height 10
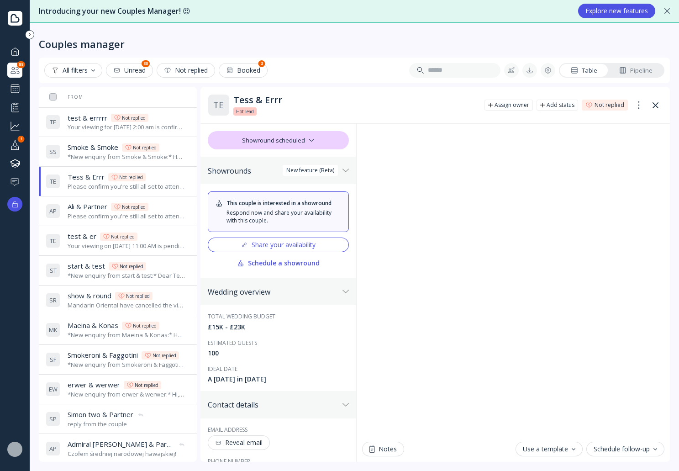
click at [156, 217] on div "Please confirm you're still all set to attend your viewing at [GEOGRAPHIC_DATA]…" at bounding box center [127, 216] width 118 height 9
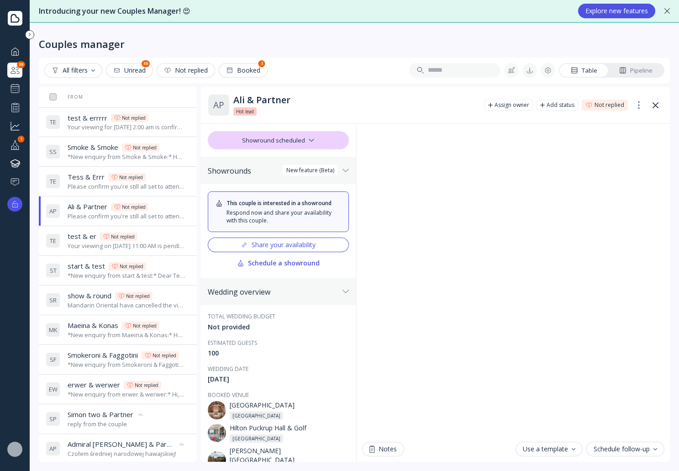
click at [164, 242] on div "Your viewing on September 30th, 2025 at 11:00 AM is pending confirmation. The v…" at bounding box center [127, 246] width 118 height 9
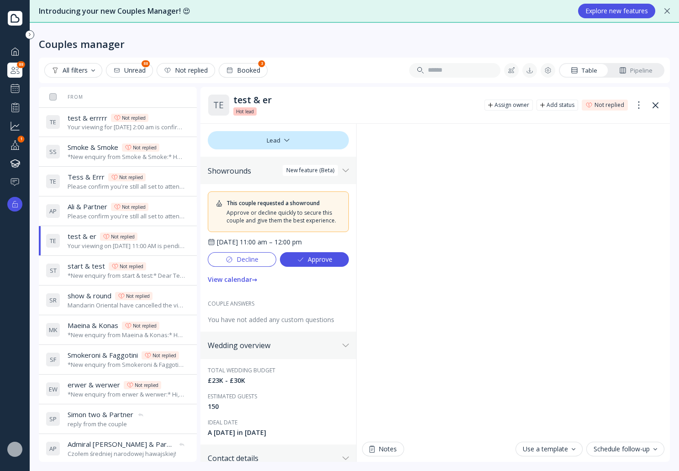
click at [329, 263] on div "Approve" at bounding box center [315, 259] width 36 height 7
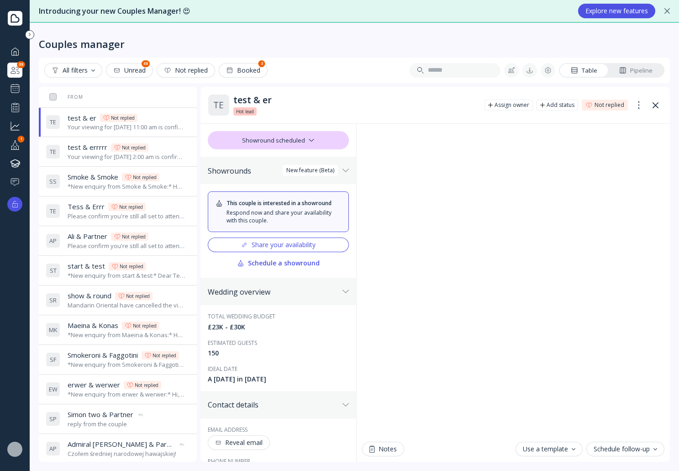
click at [639, 72] on div "Pipeline" at bounding box center [635, 70] width 33 height 9
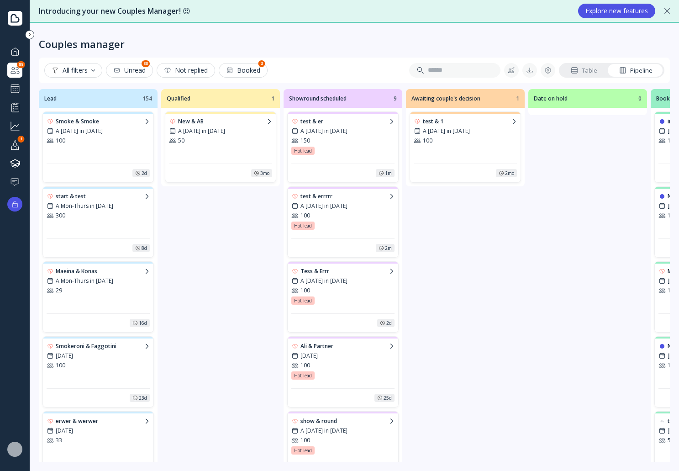
click at [357, 161] on div "test & er A Saturday in March 2028 150 Hot lead Hot lead Hot lead Hot lead 1m" at bounding box center [343, 148] width 111 height 69
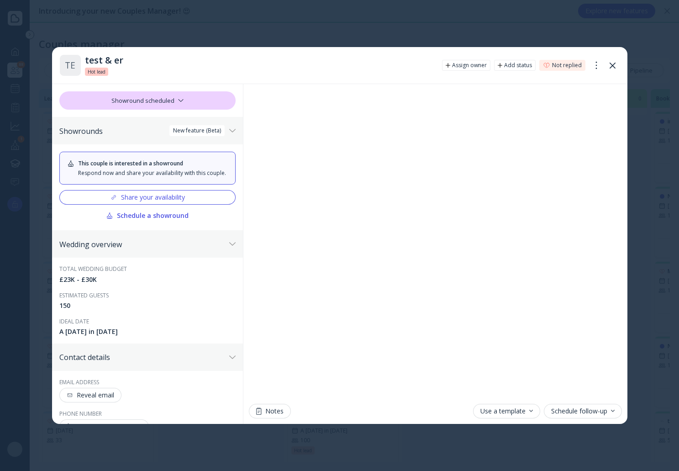
click at [183, 201] on div "Share your availability" at bounding box center [147, 197] width 75 height 7
click at [160, 201] on div "Share your availability" at bounding box center [147, 197] width 75 height 7
click at [615, 64] on icon at bounding box center [613, 66] width 6 height 6
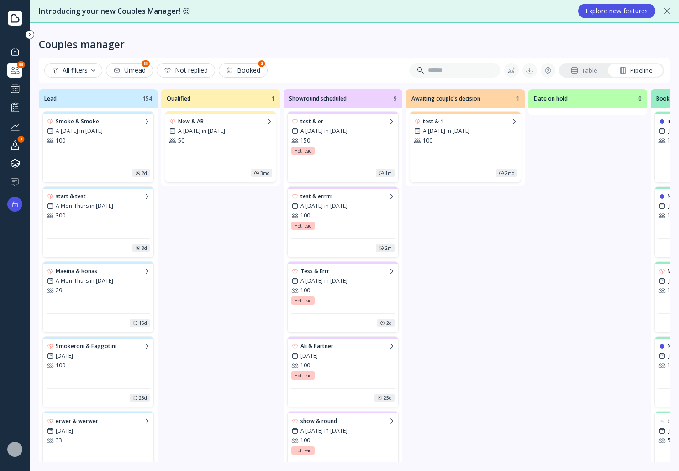
click at [14, 54] on div at bounding box center [15, 51] width 11 height 11
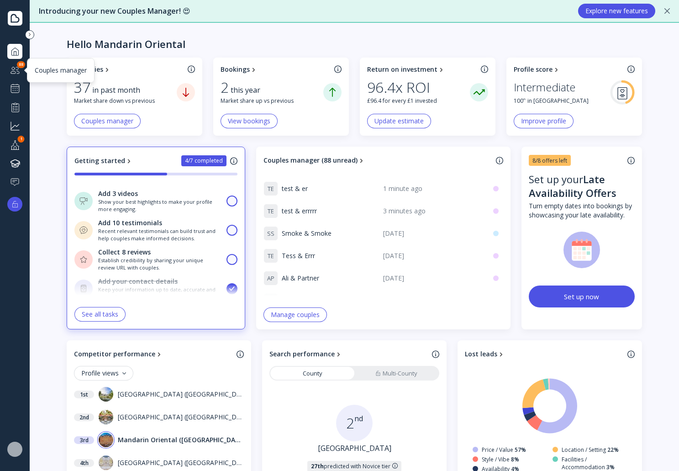
click at [17, 71] on div at bounding box center [15, 69] width 11 height 11
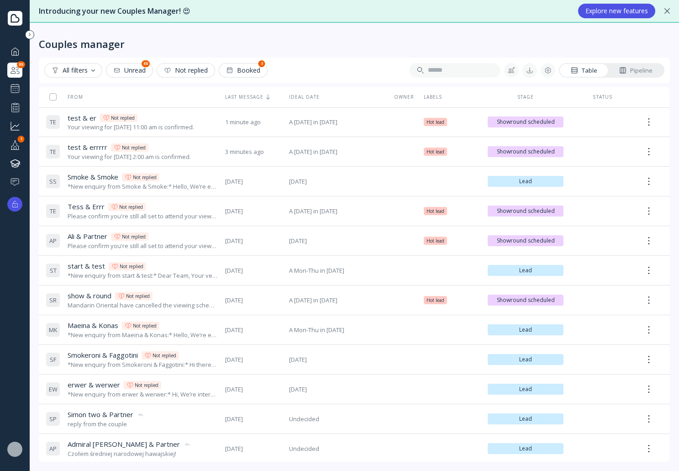
click at [22, 453] on div "Mandarin Oriental VenuePro Expert" at bounding box center [15, 448] width 30 height 29
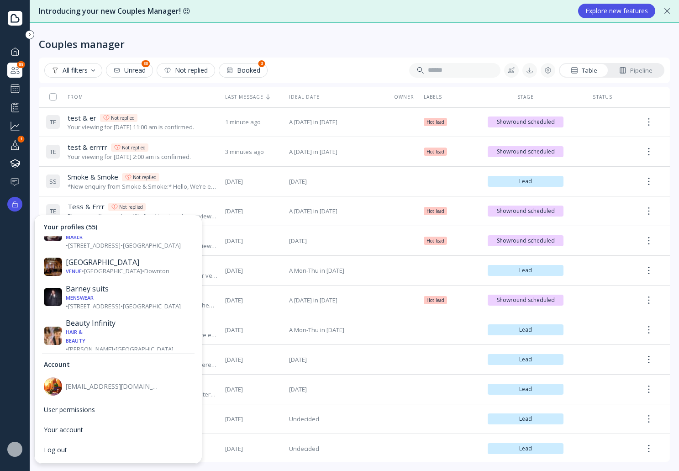
scroll to position [365, 0]
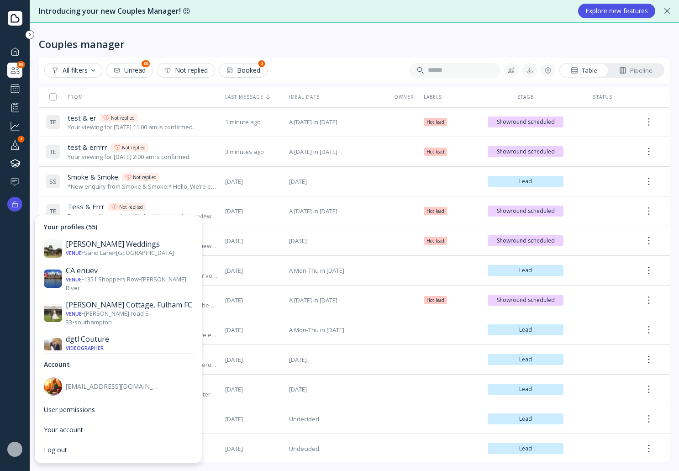
click at [133, 387] on div "Venue • Saint James's Place • London" at bounding box center [129, 395] width 127 height 17
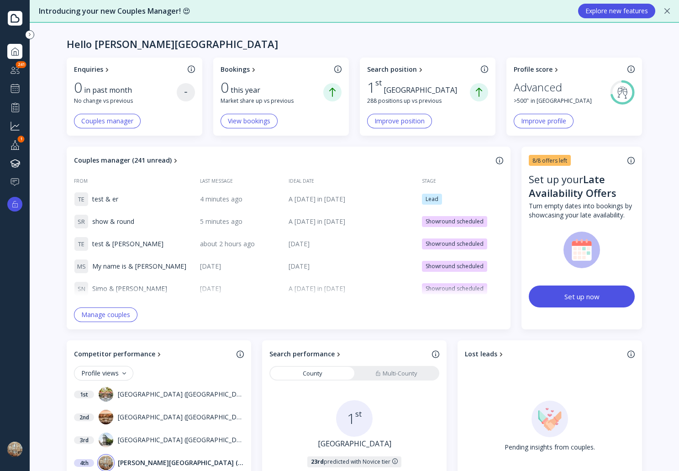
click at [15, 70] on div at bounding box center [15, 69] width 11 height 11
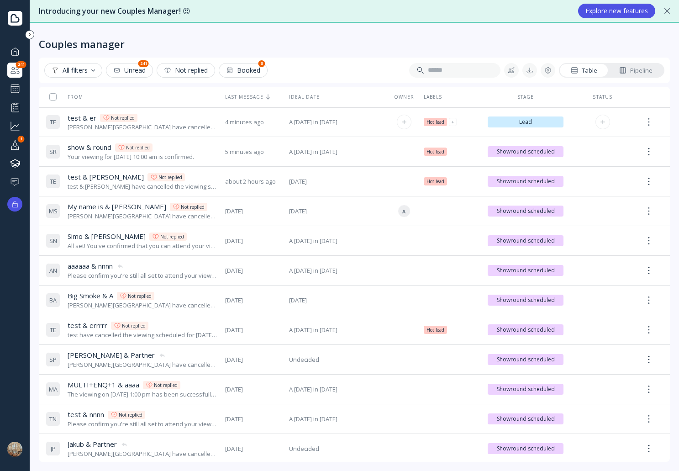
click at [180, 121] on div "test & er test & er Not replied" at bounding box center [143, 118] width 150 height 10
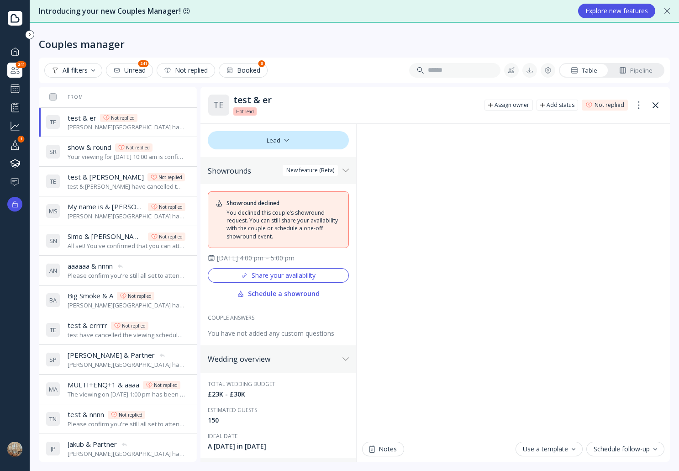
click at [167, 151] on div "show & round show & round Not replied" at bounding box center [127, 148] width 118 height 10
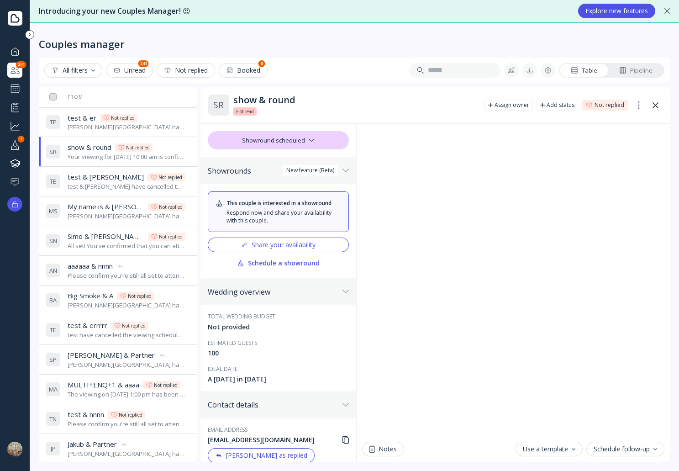
click at [164, 189] on div "test & errin have cancelled the viewing scheduled for October 6, 2025 at 9:00 a…" at bounding box center [127, 186] width 118 height 9
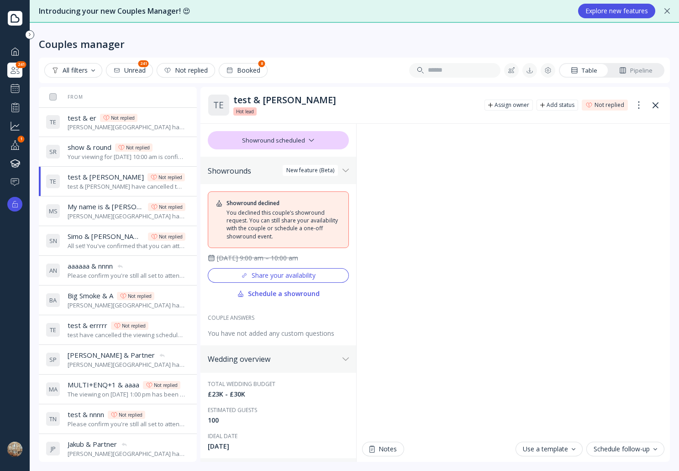
click at [164, 217] on div "Dukes Hotel have cancelled the viewing scheduled for September 29, 2025 at 11:1…" at bounding box center [127, 216] width 118 height 9
click at [169, 232] on div "Simo & Nel Simo & Nel Not replied" at bounding box center [127, 237] width 118 height 10
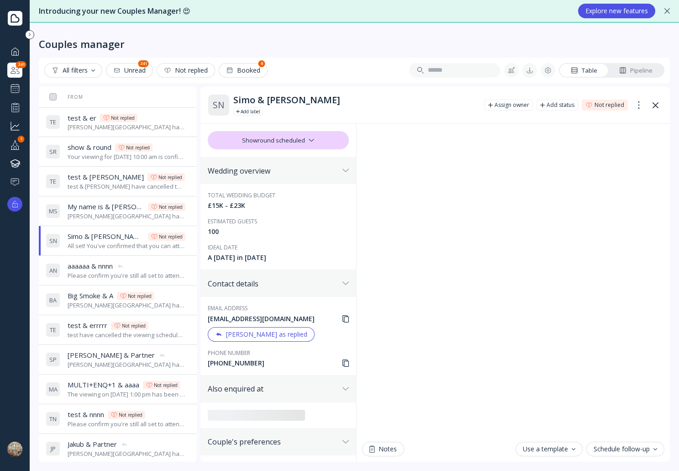
click at [170, 270] on div "aaaaaa & nnnn aaaaaa & nnnn" at bounding box center [127, 266] width 118 height 10
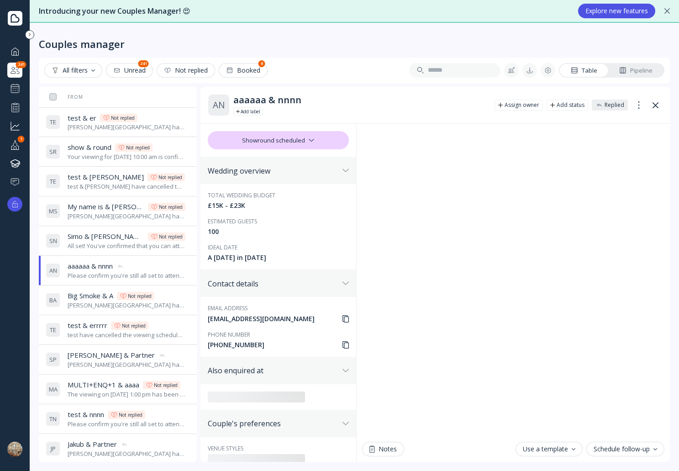
click at [167, 305] on div "Dukes Hotel have cancelled the viewing scheduled for October 1, 2025 at 1:00 pm." at bounding box center [127, 305] width 118 height 9
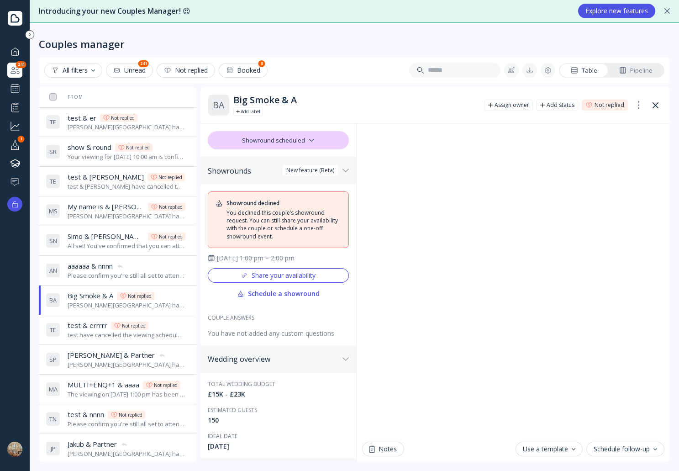
scroll to position [46, 0]
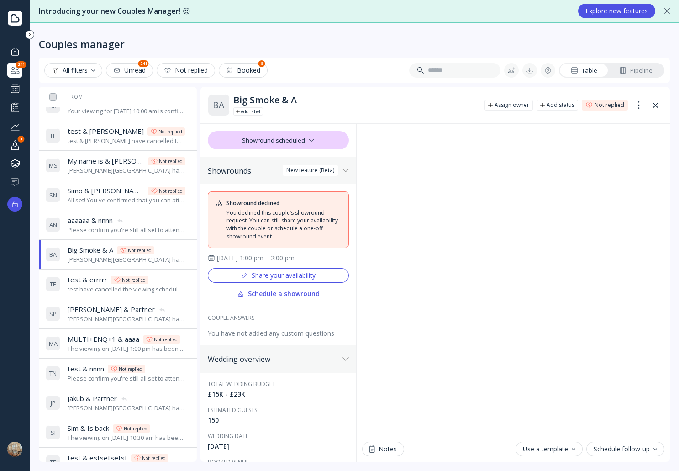
click at [169, 290] on div "test have cancelled the viewing scheduled for October 4, 2025 at 11:00 am." at bounding box center [127, 289] width 118 height 9
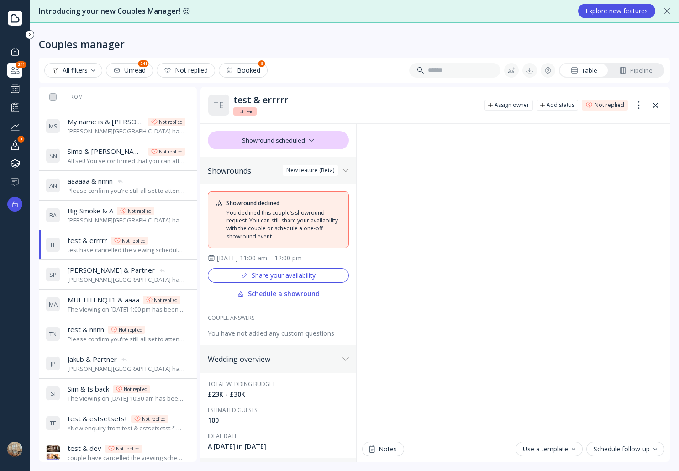
scroll to position [137, 0]
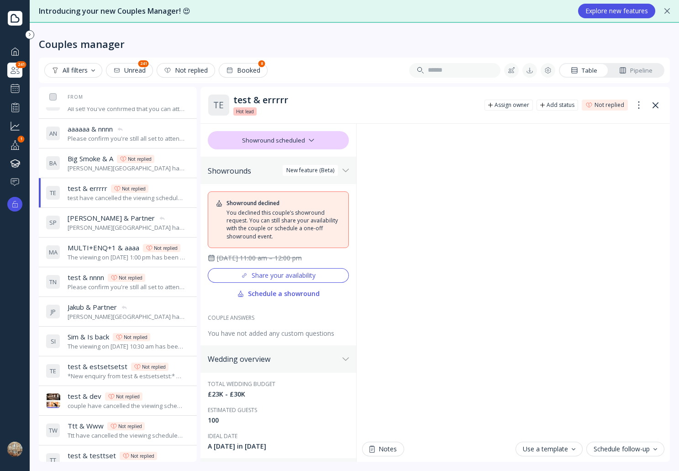
click at [162, 231] on div "Dukes Hotel have cancelled the viewing scheduled for October 1, 2025 at 10:00 a…" at bounding box center [127, 227] width 118 height 9
click at [170, 261] on div "The viewing on October 9, 2025 at 1:00 pm has been successfully created by Duke…" at bounding box center [127, 257] width 118 height 9
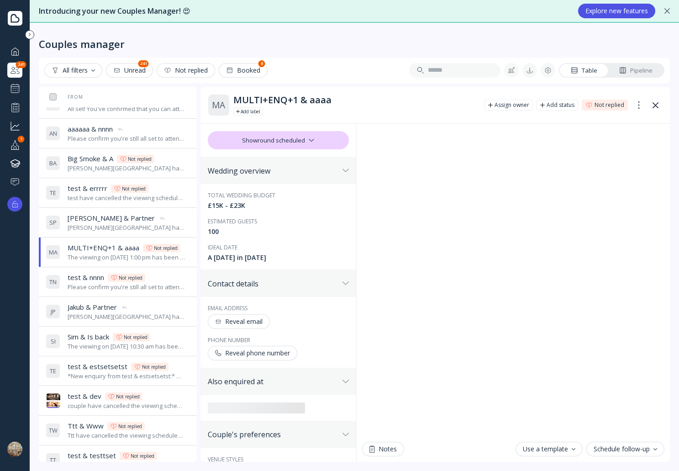
click at [169, 281] on div "test & nnnn test & nnnn Not replied" at bounding box center [127, 278] width 118 height 10
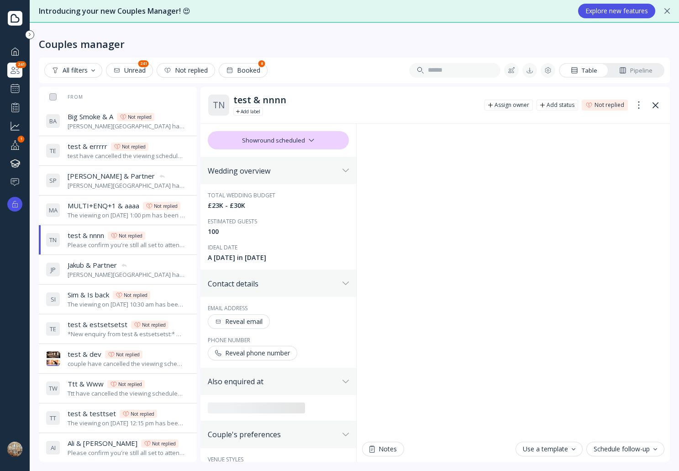
scroll to position [228, 0]
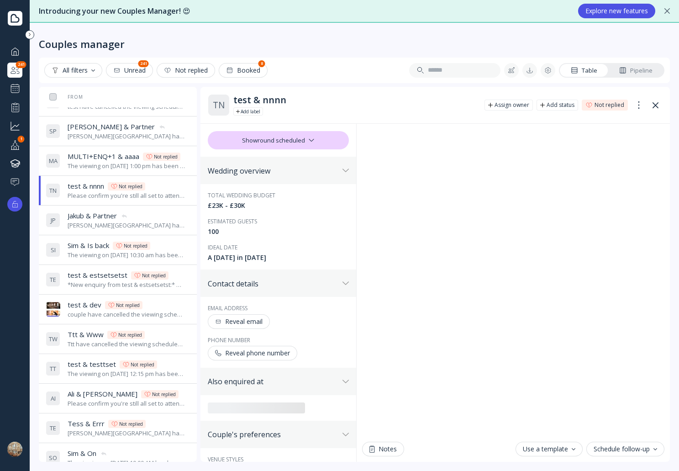
click at [165, 225] on div "Dukes Hotel have cancelled the viewing scheduled for October 7, 2025 at 12:30 p…" at bounding box center [127, 225] width 118 height 9
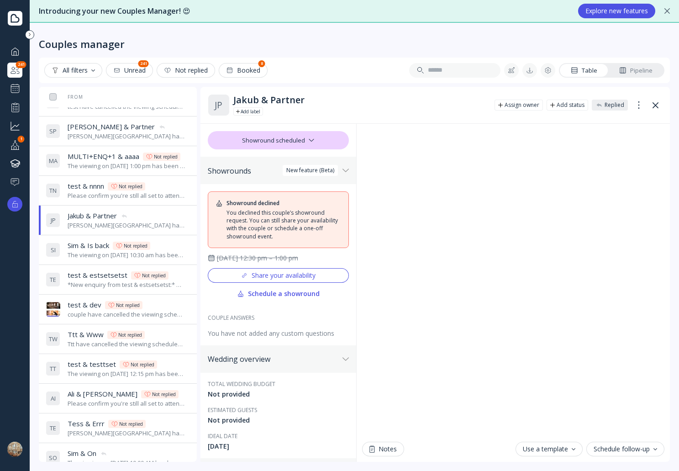
click at [167, 248] on div "Sim & Is back Sim & Is back Not replied" at bounding box center [127, 246] width 118 height 10
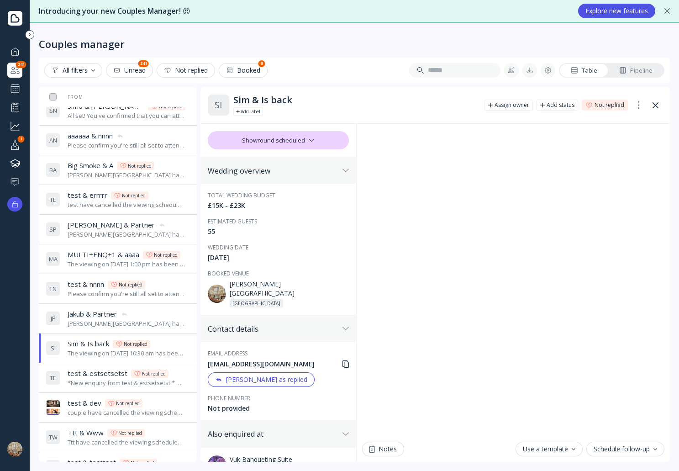
scroll to position [183, 0]
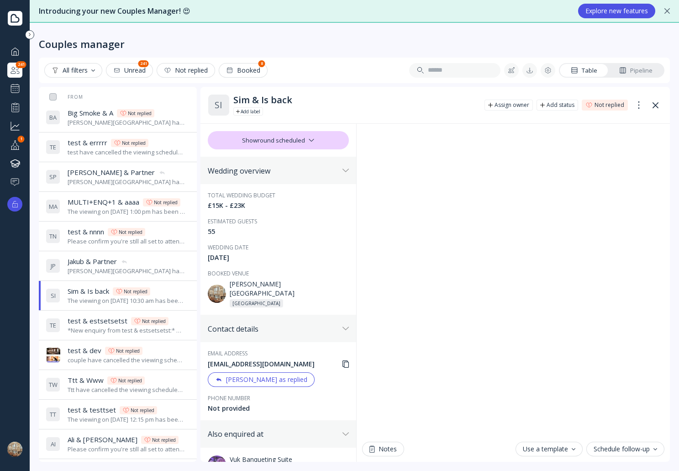
click at [174, 329] on div "*New enquiry from test & estsetsetst:* Hello, We’re exploring options for our w…" at bounding box center [127, 330] width 118 height 9
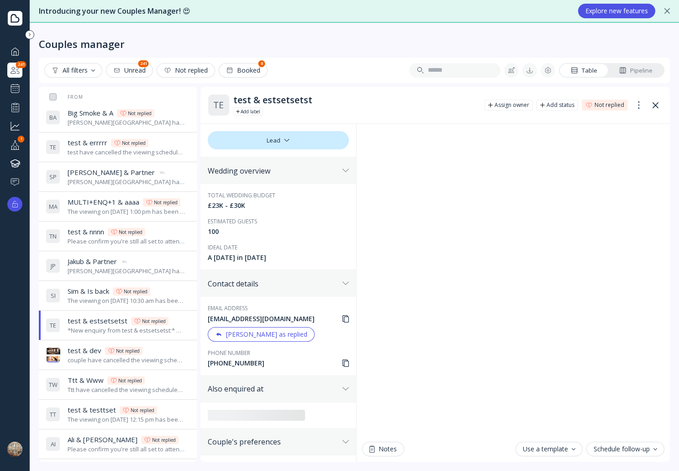
click at [160, 357] on div "couple have cancelled the viewing scheduled for at ." at bounding box center [127, 360] width 118 height 9
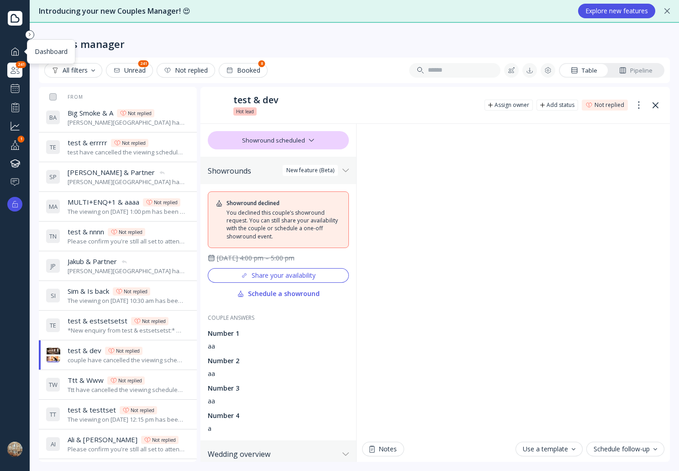
click at [18, 53] on div at bounding box center [15, 51] width 11 height 11
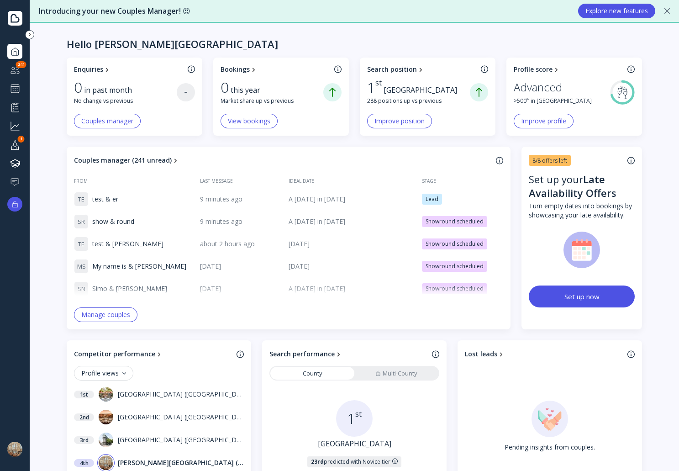
click at [16, 88] on div at bounding box center [15, 88] width 11 height 11
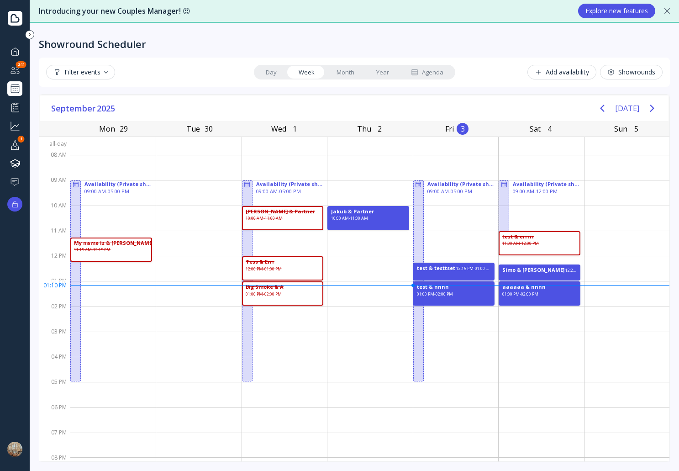
click at [431, 73] on div "Agenda" at bounding box center [427, 72] width 32 height 9
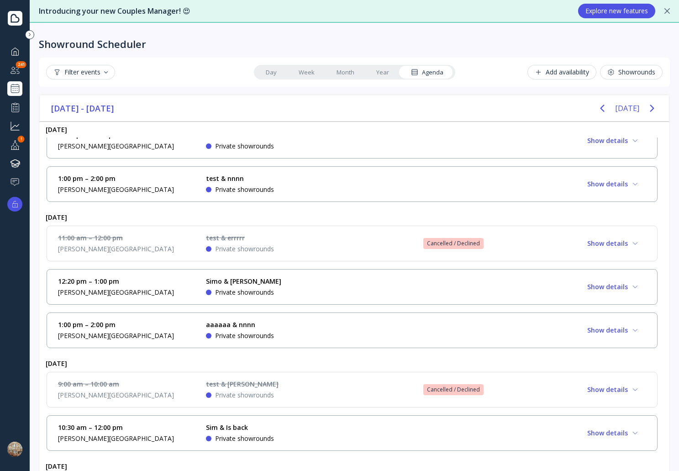
scroll to position [228, 0]
click at [453, 288] on div "12:20 pm – 1:00 pm Dukes Hotel Simo & Nel Private showrounds Show details" at bounding box center [352, 286] width 588 height 20
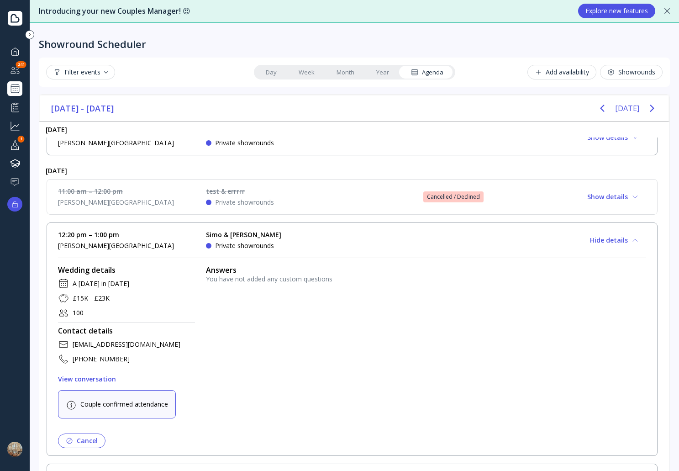
scroll to position [274, 0]
click at [447, 249] on div "12:20 pm – 1:00 pm Dukes Hotel Simo & Nel Private showrounds Hide details" at bounding box center [352, 241] width 588 height 20
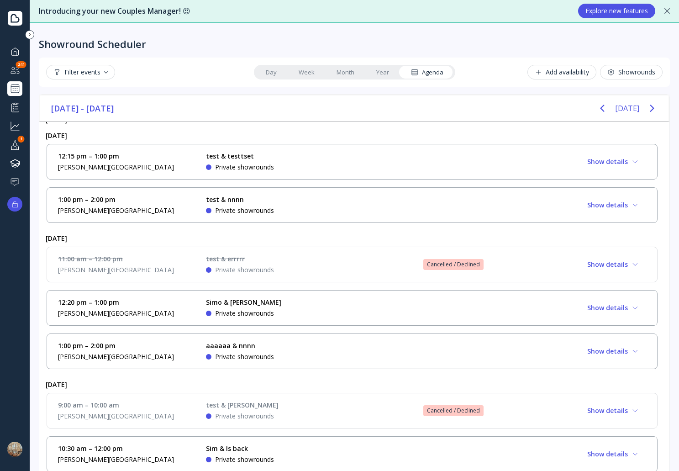
scroll to position [137, 0]
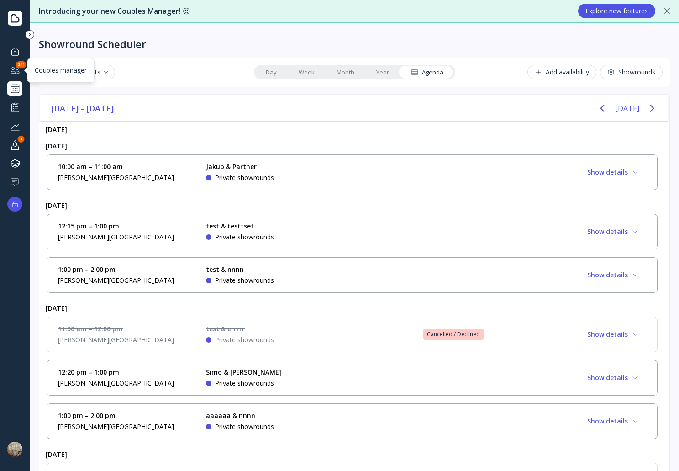
click at [13, 66] on div at bounding box center [15, 69] width 11 height 11
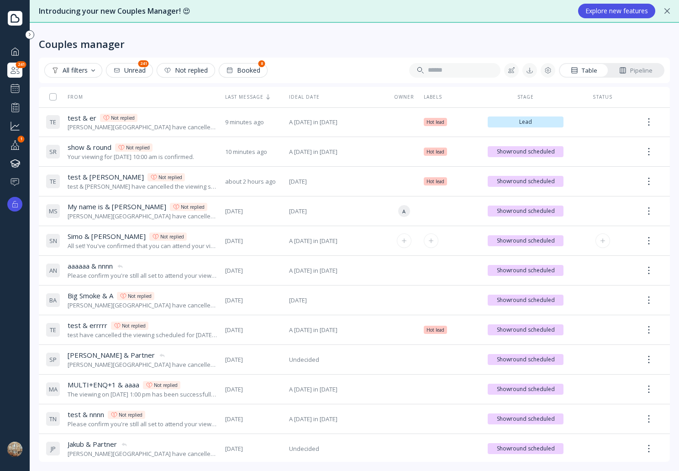
click at [165, 238] on div "Simo & Nel Simo & Nel Not replied" at bounding box center [143, 237] width 150 height 10
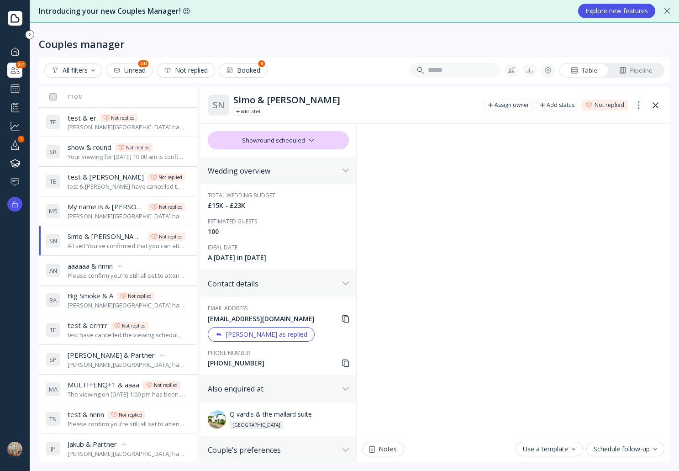
click at [17, 446] on div at bounding box center [14, 449] width 15 height 15
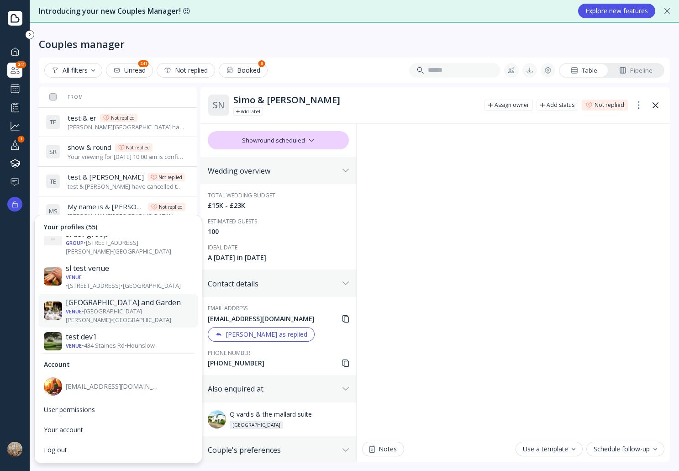
scroll to position [1413, 0]
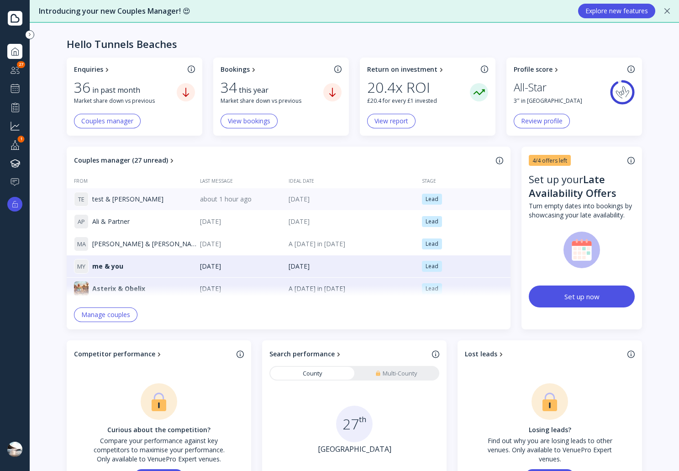
click at [126, 196] on div "T E test & errin" at bounding box center [137, 199] width 126 height 15
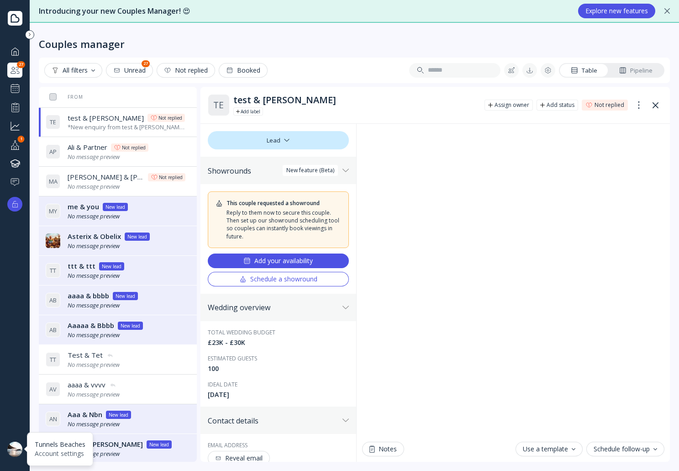
click at [18, 446] on div at bounding box center [14, 449] width 15 height 15
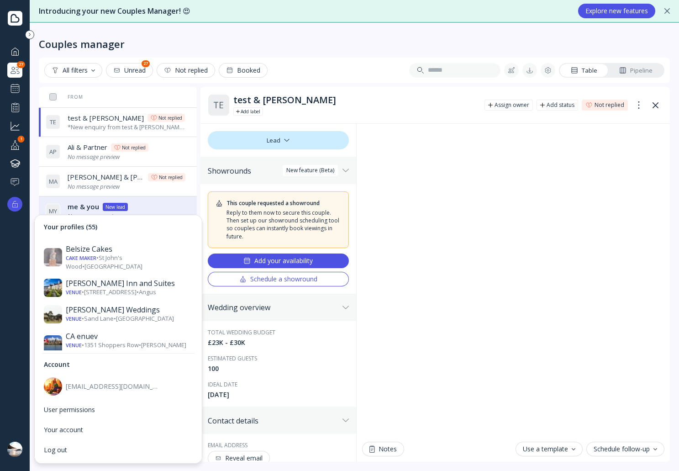
scroll to position [365, 0]
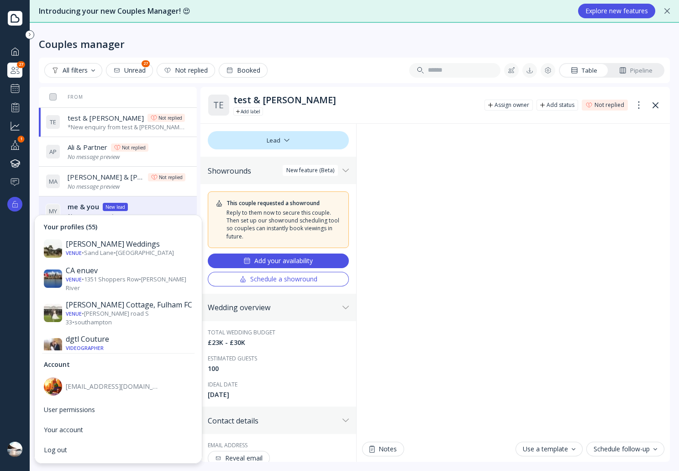
click at [133, 369] on div "Dukes Hotel" at bounding box center [129, 378] width 127 height 18
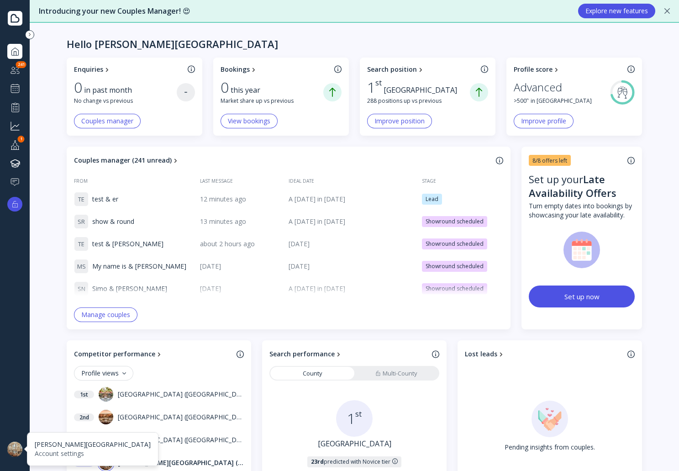
click at [12, 446] on div at bounding box center [14, 449] width 15 height 15
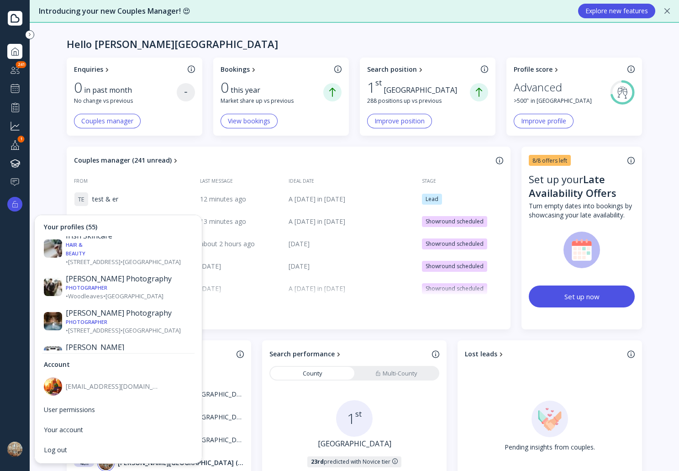
scroll to position [777, 0]
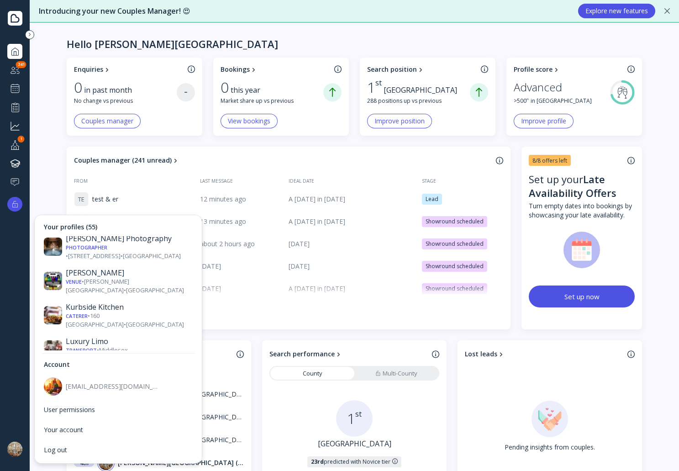
click at [136, 406] on div "Mandarin Oriental" at bounding box center [129, 410] width 127 height 9
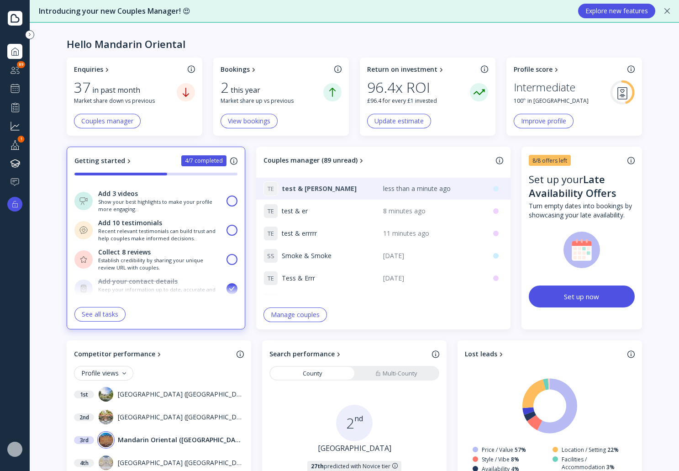
click at [337, 190] on div "T E test & errin" at bounding box center [324, 188] width 120 height 15
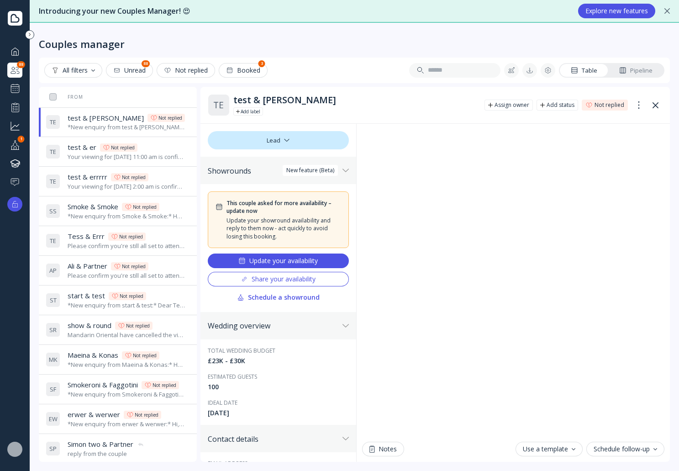
click at [298, 259] on div "Update your availability" at bounding box center [277, 260] width 79 height 7
